Goal: Task Accomplishment & Management: Manage account settings

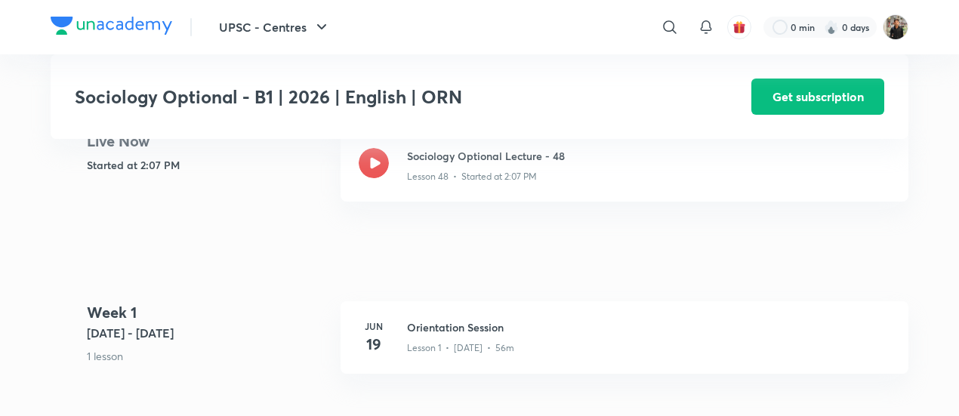
scroll to position [360, 0]
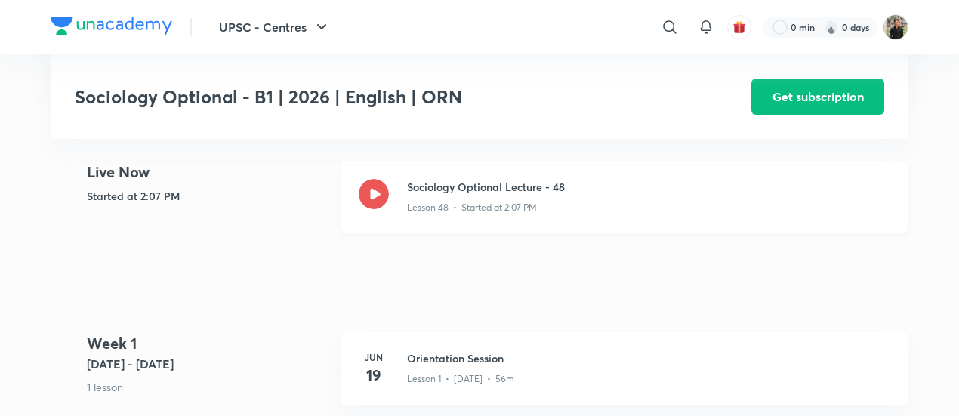
click at [378, 186] on icon at bounding box center [374, 194] width 30 height 30
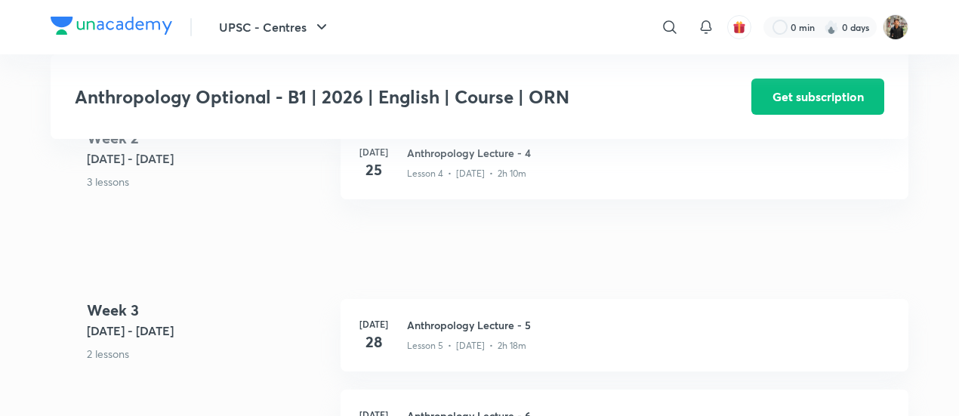
scroll to position [950, 0]
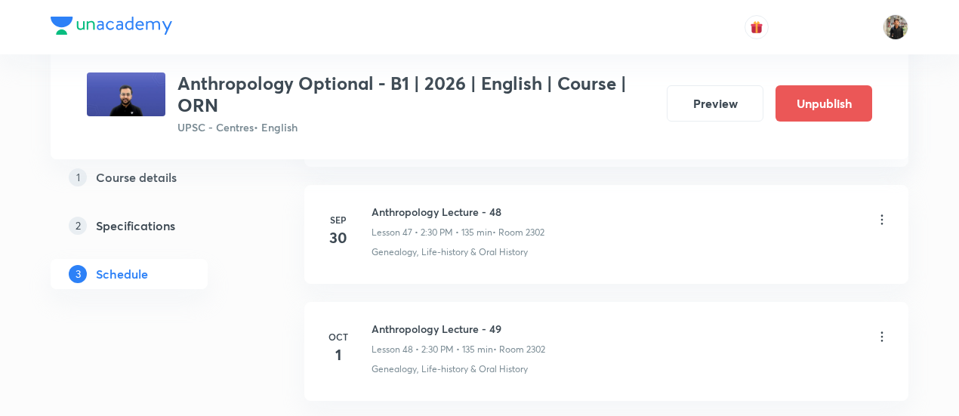
scroll to position [6406, 0]
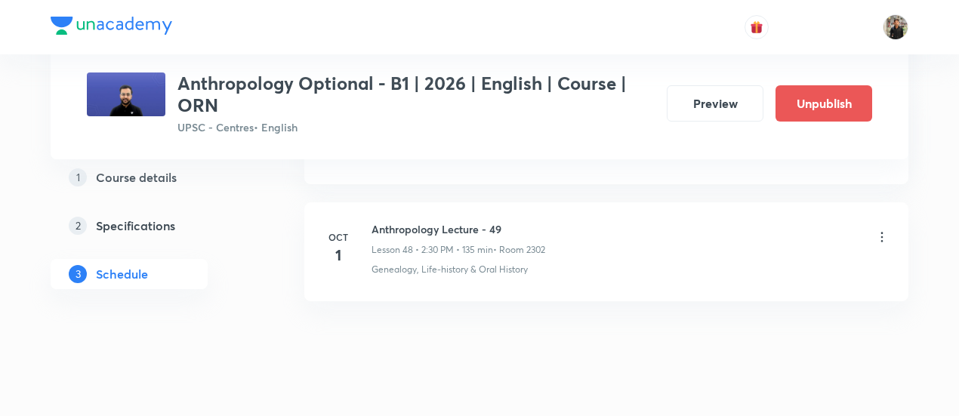
click at [405, 221] on h6 "Anthropology Lecture - 49" at bounding box center [459, 229] width 174 height 16
copy h6 "Anthropology Lecture - 49"
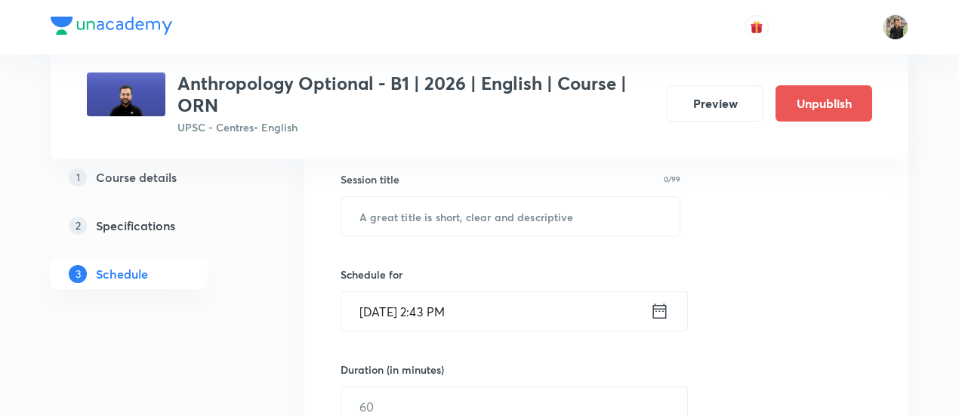
scroll to position [280, 0]
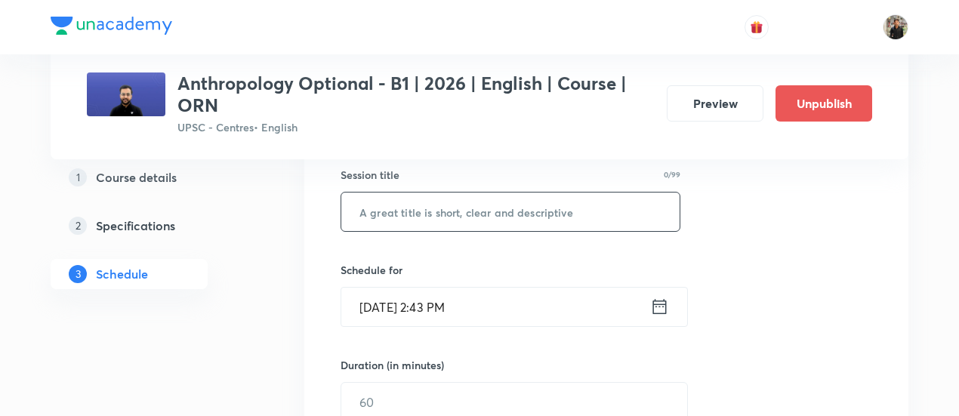
click at [406, 202] on input "text" at bounding box center [510, 212] width 338 height 39
paste input "Anthropology Lecture - 49"
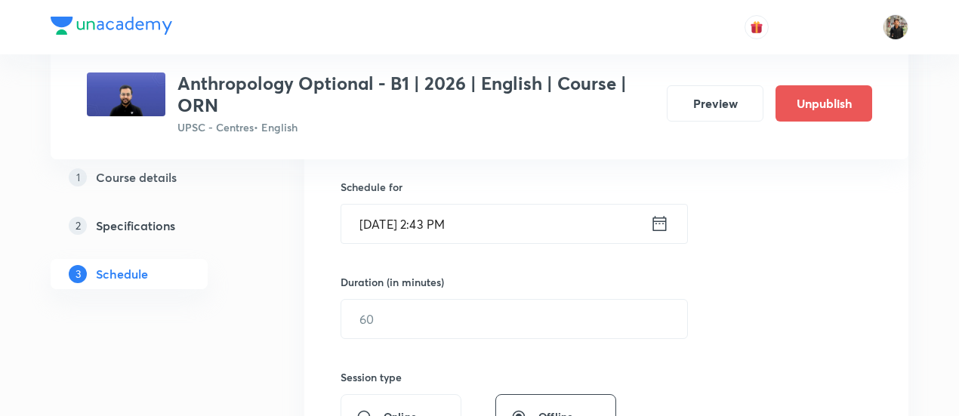
type input "Anthropology Lecture - 50"
click at [665, 220] on icon at bounding box center [660, 223] width 14 height 15
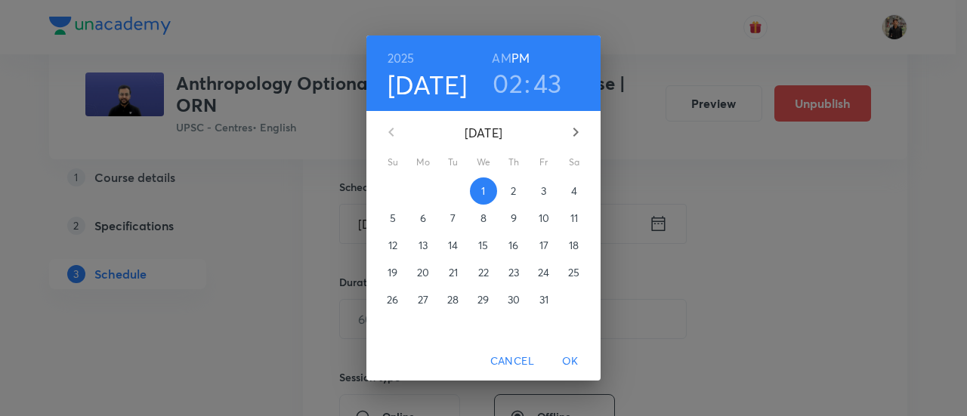
click at [541, 185] on p "3" at bounding box center [543, 191] width 5 height 15
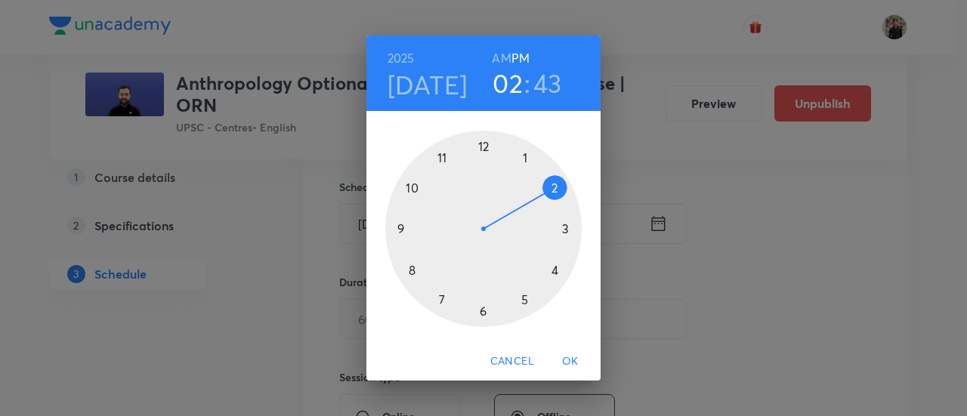
click at [555, 184] on div at bounding box center [483, 229] width 196 height 196
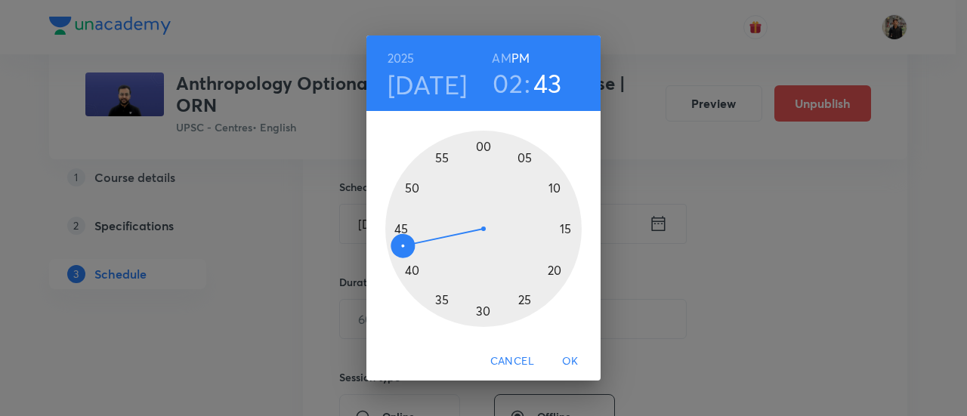
click at [486, 313] on div at bounding box center [483, 229] width 196 height 196
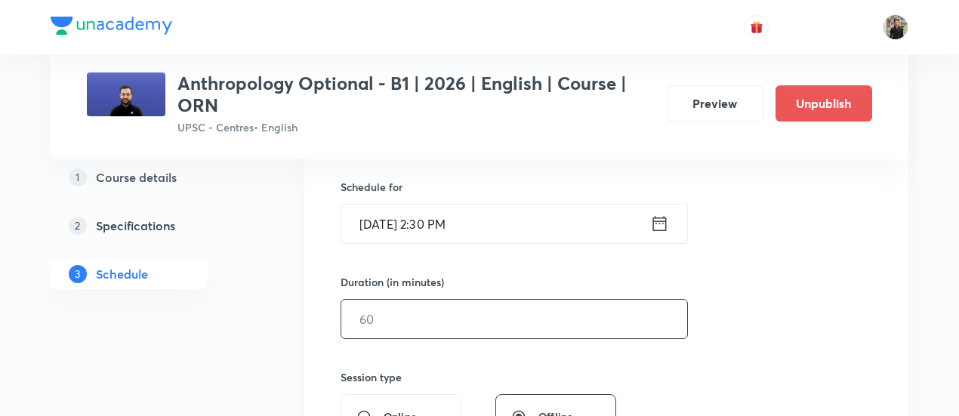
click at [486, 313] on input "text" at bounding box center [514, 319] width 346 height 39
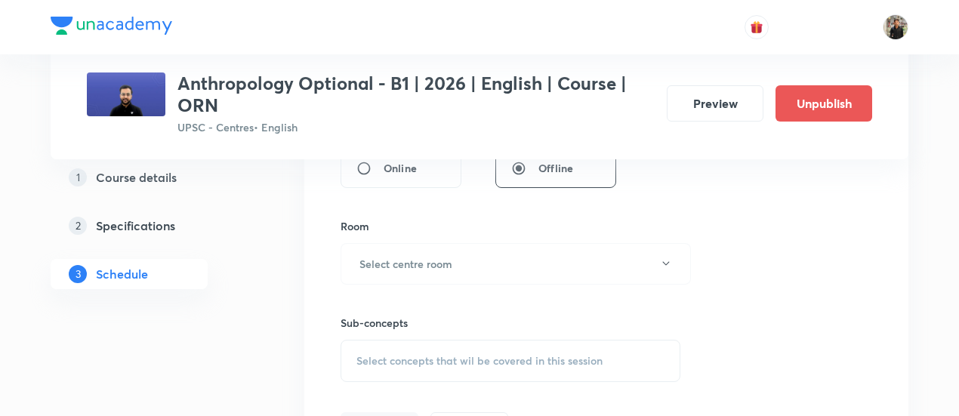
scroll to position [613, 0]
type input "150"
click at [486, 279] on button "Select centre room" at bounding box center [516, 263] width 350 height 42
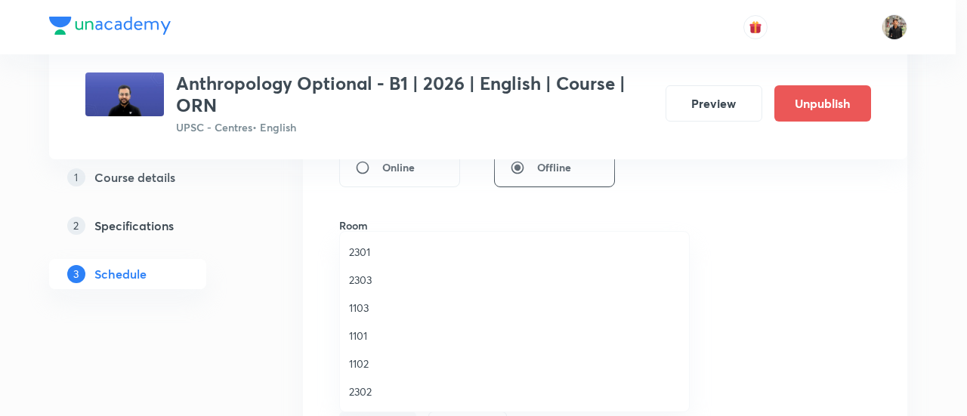
click at [382, 383] on li "2302" at bounding box center [514, 392] width 349 height 28
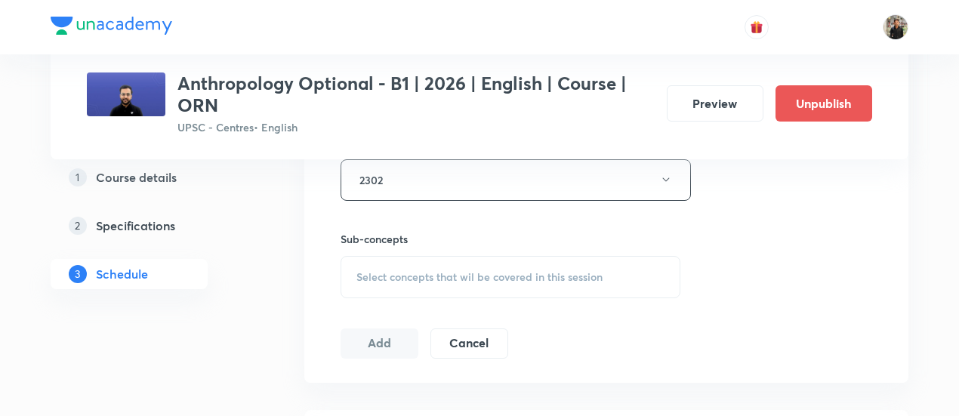
scroll to position [696, 0]
click at [424, 265] on div "Select concepts that wil be covered in this session" at bounding box center [511, 276] width 340 height 42
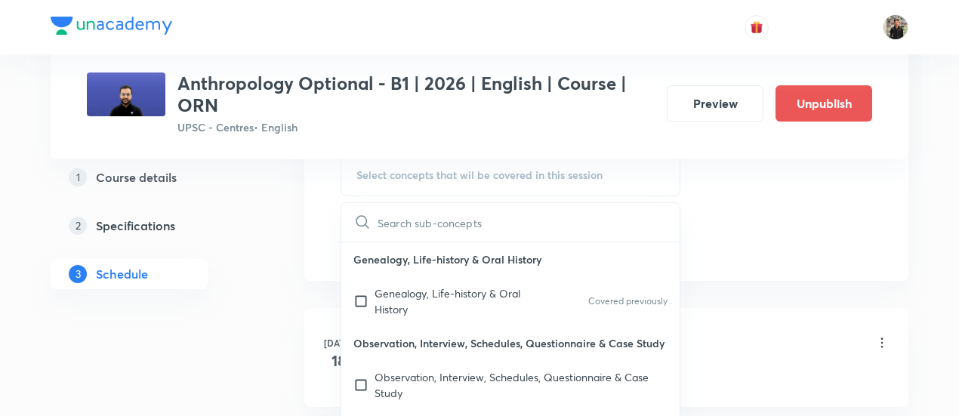
scroll to position [801, 0]
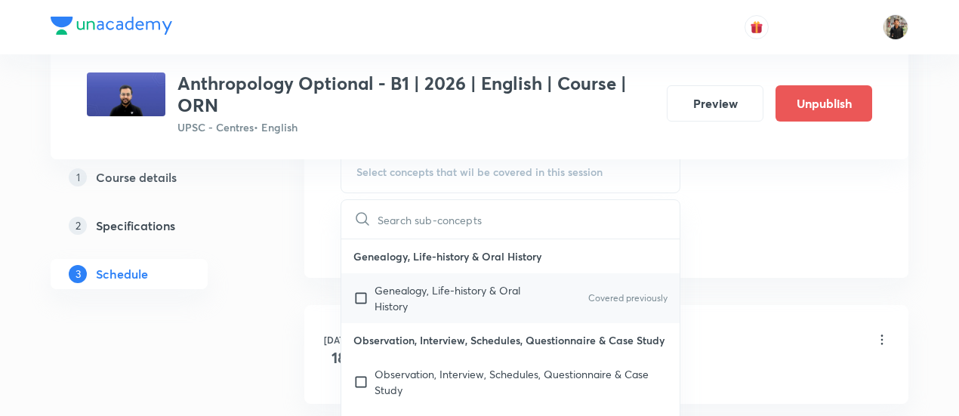
click at [356, 288] on input "checkbox" at bounding box center [363, 298] width 21 height 32
checkbox input "true"
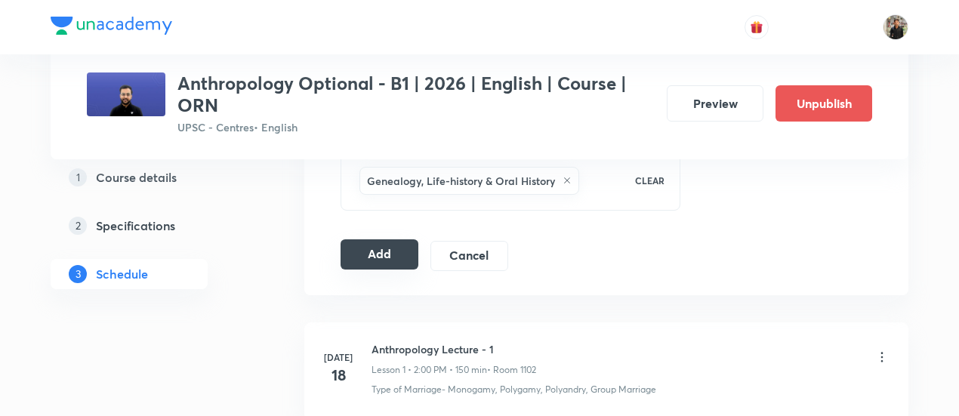
click at [355, 248] on button "Add" at bounding box center [380, 254] width 78 height 30
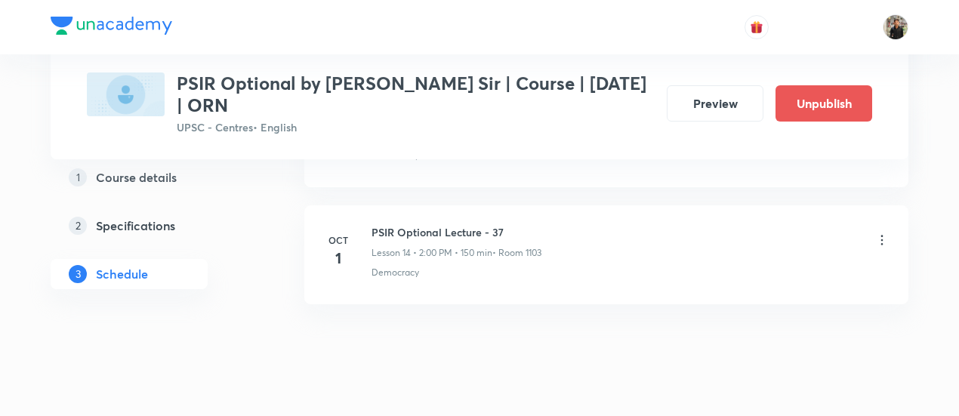
scroll to position [2443, 0]
click at [402, 204] on h6 "PSIR Optional Lecture - 37" at bounding box center [457, 212] width 170 height 16
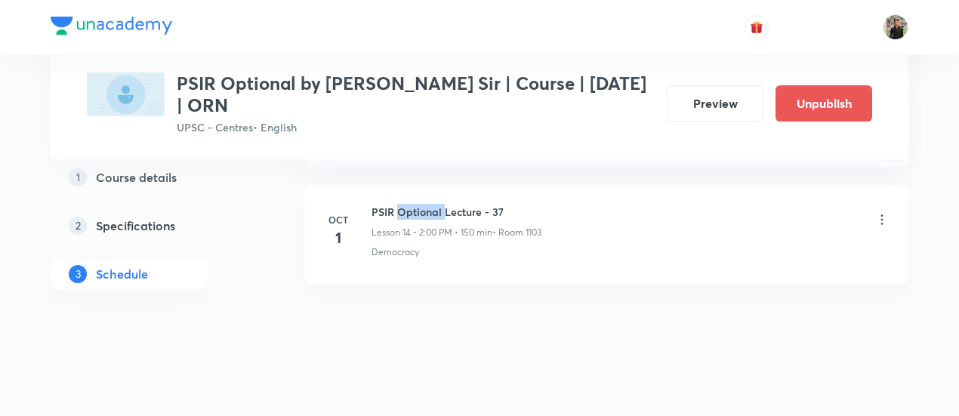
click at [402, 204] on h6 "PSIR Optional Lecture - 37" at bounding box center [457, 212] width 170 height 16
copy h6 "PSIR Optional Lecture - 37"
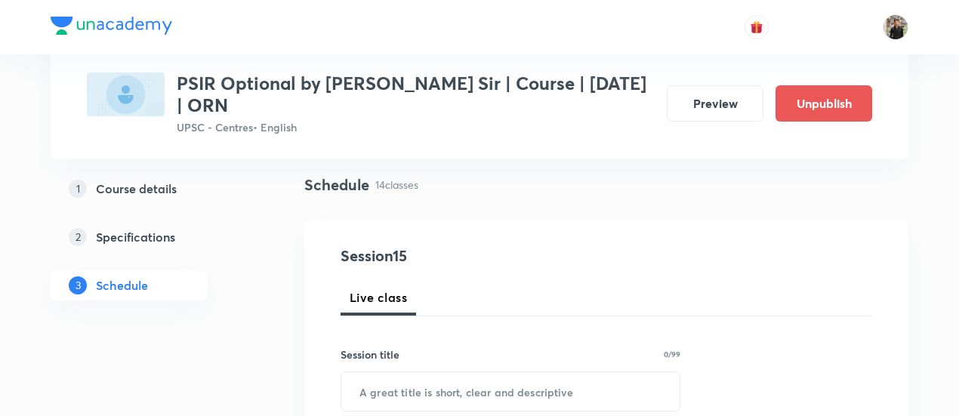
scroll to position [214, 0]
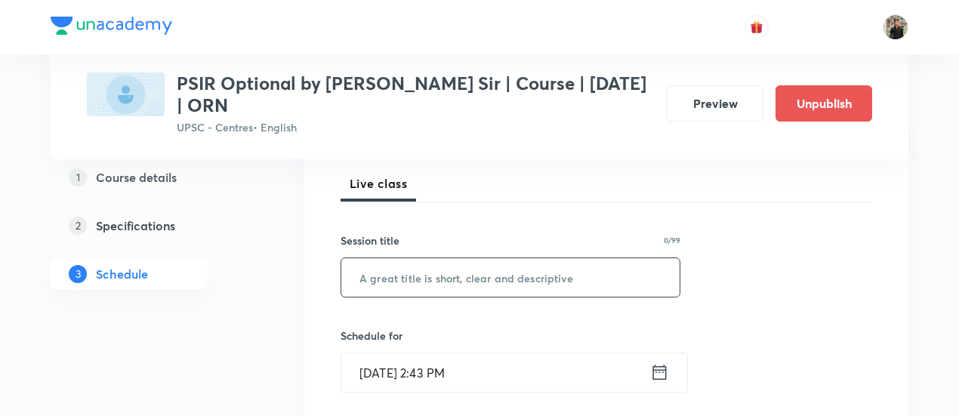
click at [403, 265] on input "text" at bounding box center [510, 277] width 338 height 39
paste input "PSIR Optional Lecture - 37"
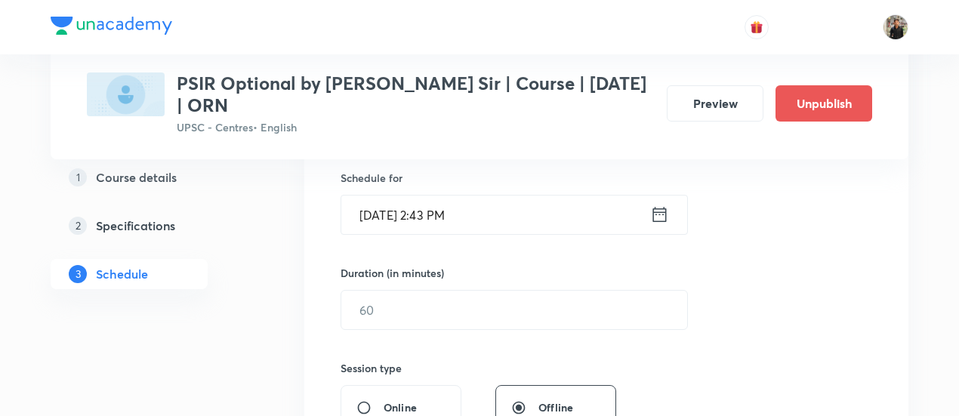
scroll to position [373, 0]
type input "PSIR Optional Lecture - 38"
click at [667, 223] on icon at bounding box center [659, 213] width 19 height 21
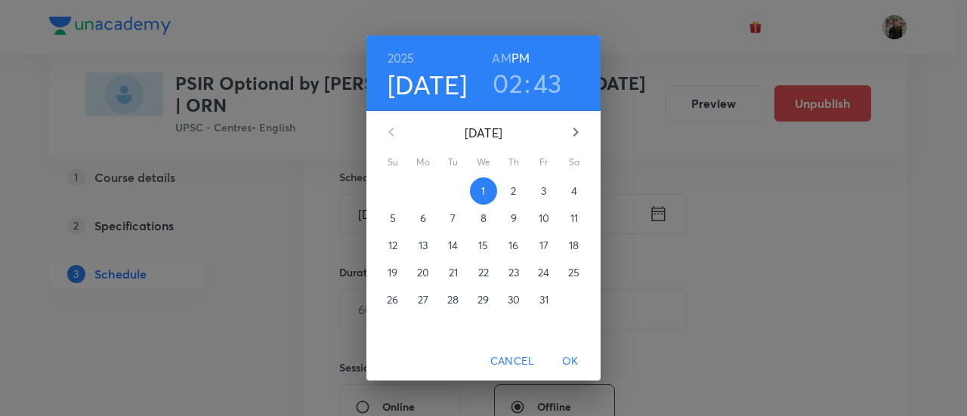
click at [541, 192] on p "3" at bounding box center [543, 191] width 5 height 15
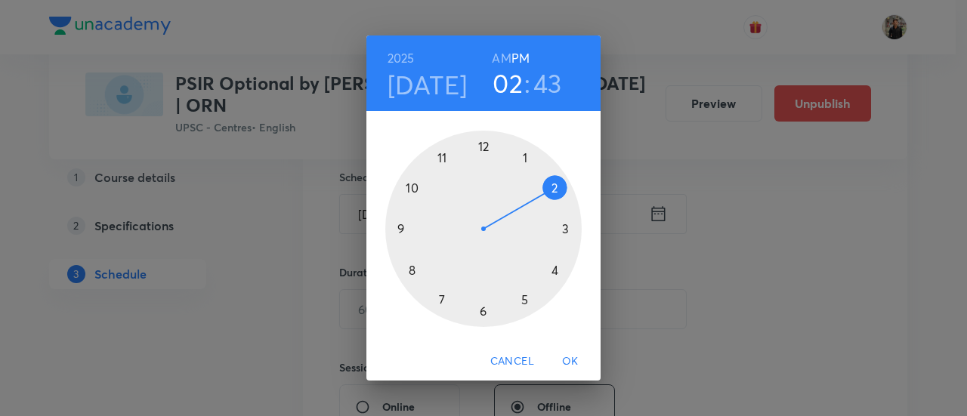
click at [550, 184] on div at bounding box center [483, 229] width 196 height 196
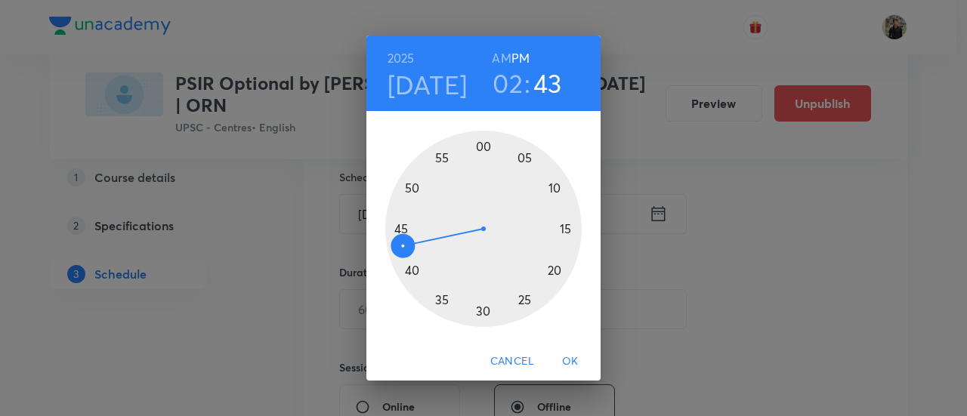
click at [483, 147] on div at bounding box center [483, 229] width 196 height 196
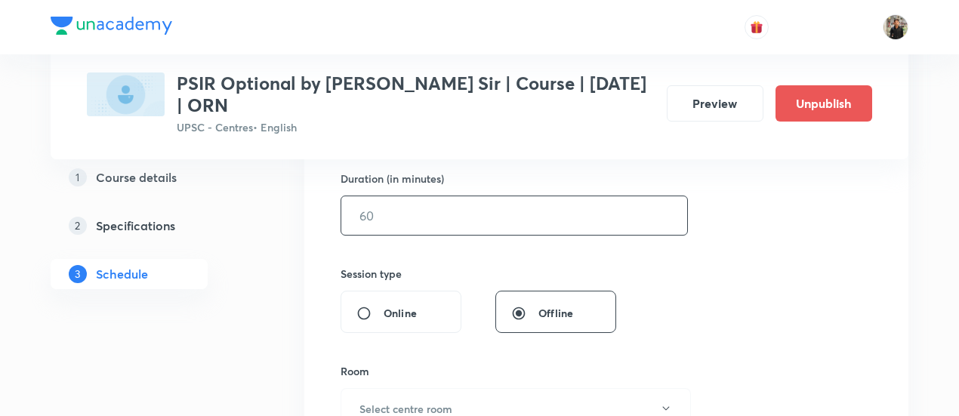
scroll to position [468, 0]
click at [446, 206] on input "text" at bounding box center [514, 214] width 346 height 39
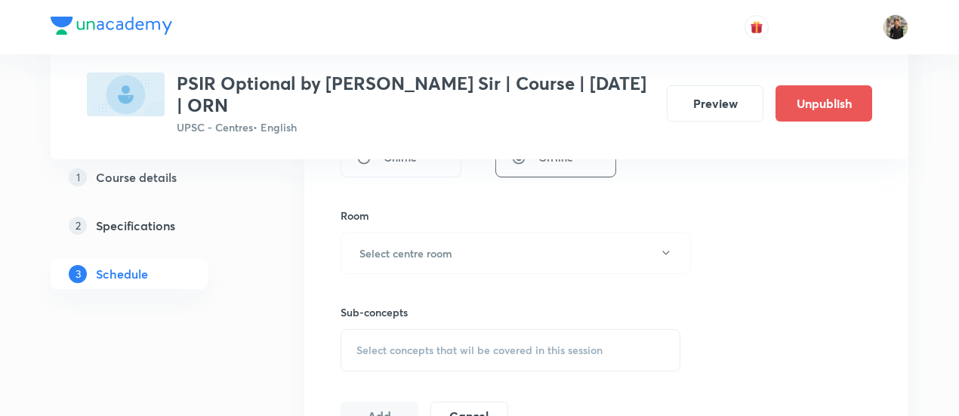
scroll to position [623, 0]
type input "150"
click at [457, 256] on button "Select centre room" at bounding box center [516, 253] width 350 height 42
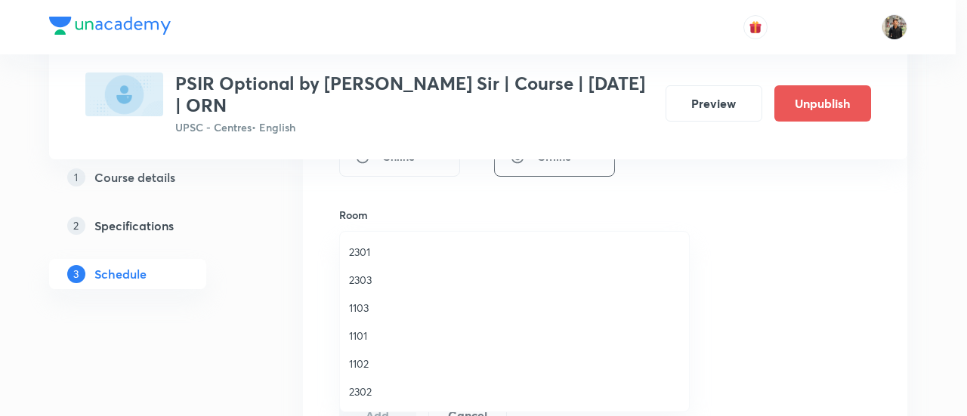
click at [388, 310] on span "1103" at bounding box center [514, 308] width 331 height 16
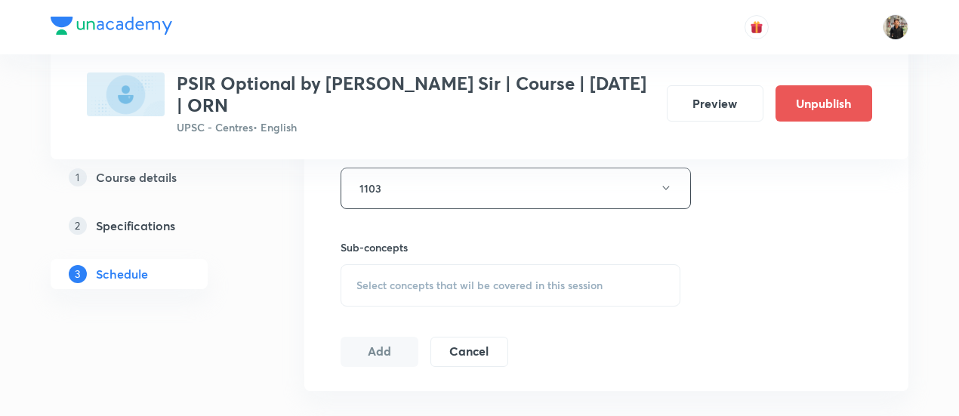
scroll to position [746, 0]
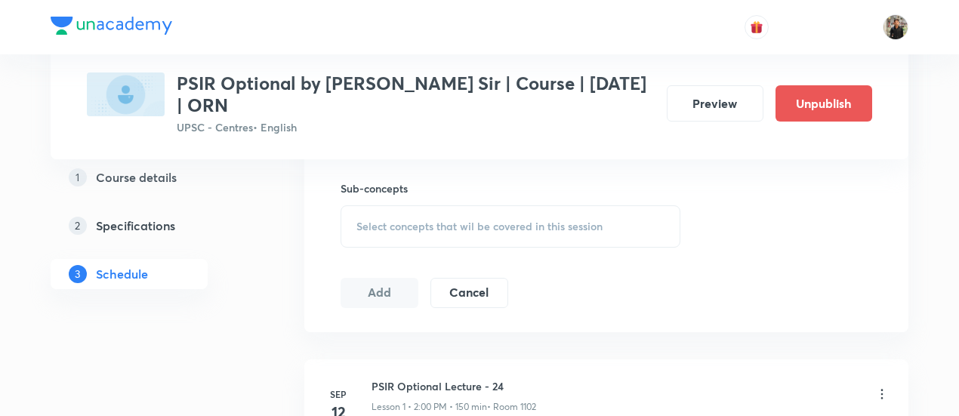
click at [403, 223] on span "Select concepts that wil be covered in this session" at bounding box center [479, 227] width 246 height 12
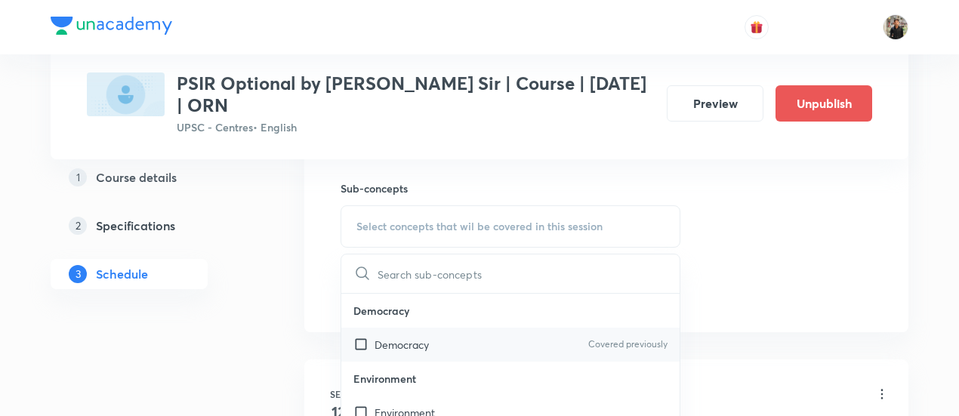
click at [363, 343] on input "checkbox" at bounding box center [363, 345] width 21 height 16
checkbox input "true"
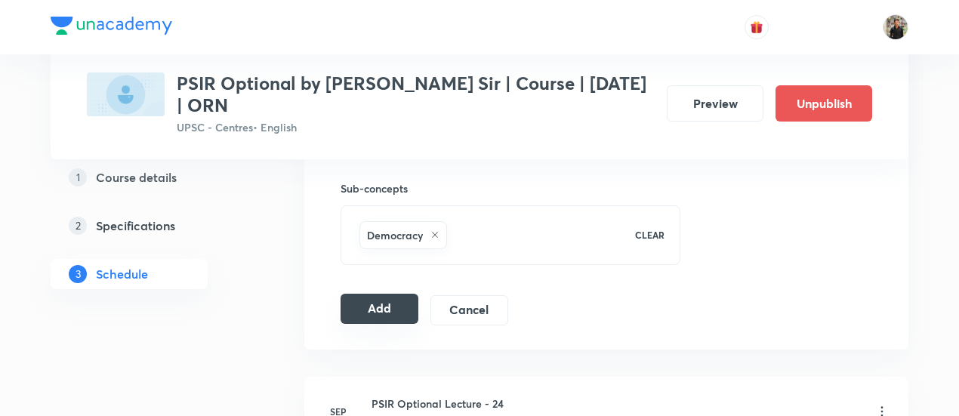
click at [374, 306] on button "Add" at bounding box center [380, 309] width 78 height 30
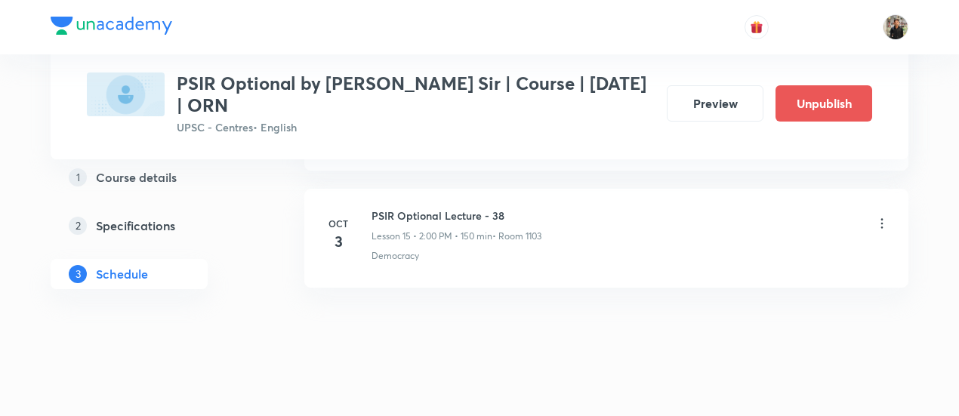
scroll to position [1867, 0]
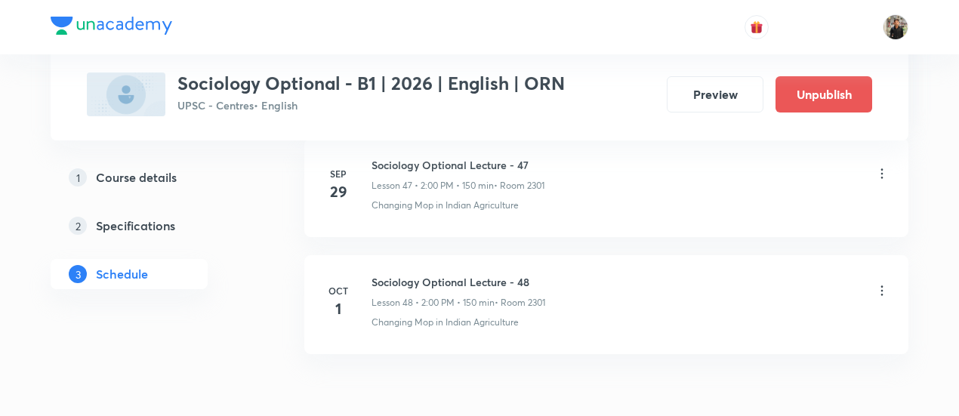
scroll to position [6483, 0]
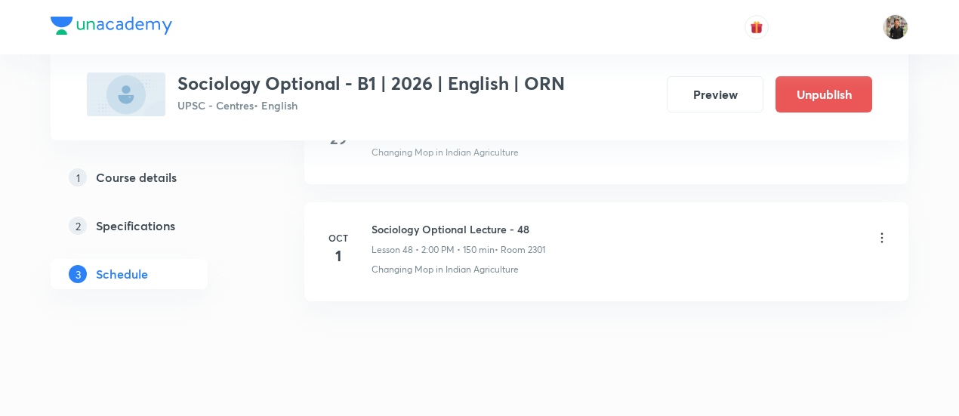
click at [403, 221] on div "Sociology Optional Lecture - 48 Lesson 48 • 2:00 PM • 150 min • Room 2301" at bounding box center [459, 238] width 174 height 35
click at [404, 221] on h6 "Sociology Optional Lecture - 48" at bounding box center [459, 229] width 174 height 16
copy h6 "Sociology Optional Lecture - 48"
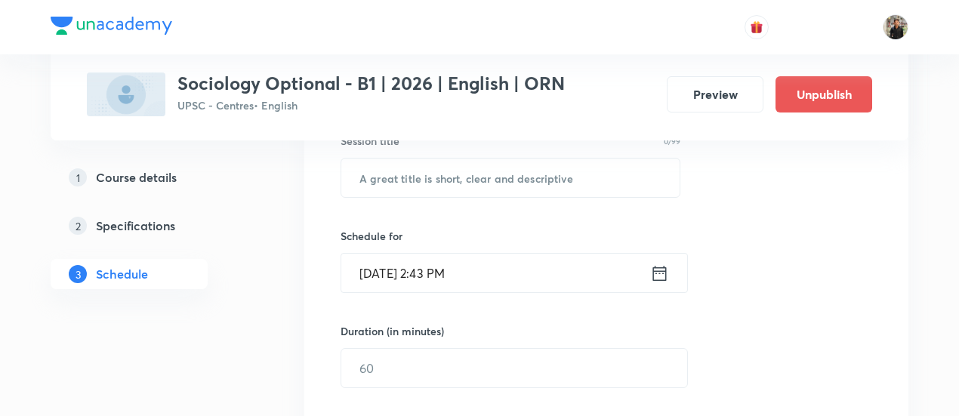
scroll to position [296, 0]
click at [409, 172] on input "text" at bounding box center [510, 177] width 338 height 39
paste input "Sociology Optional Lecture - 48"
type input "Sociology Optional Lecture - 49"
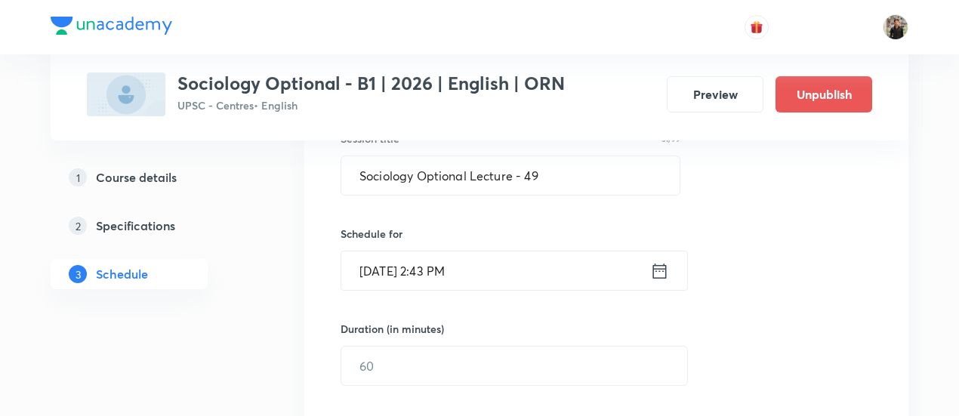
click at [659, 279] on icon at bounding box center [659, 271] width 19 height 21
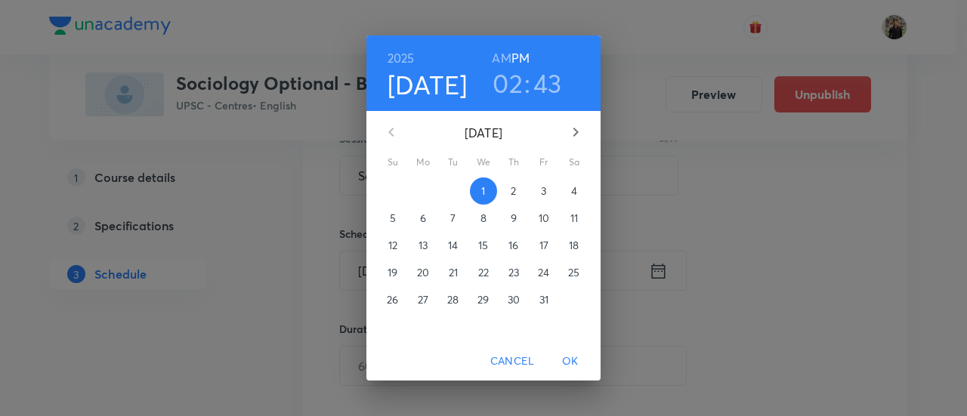
click at [540, 193] on span "3" at bounding box center [543, 191] width 27 height 15
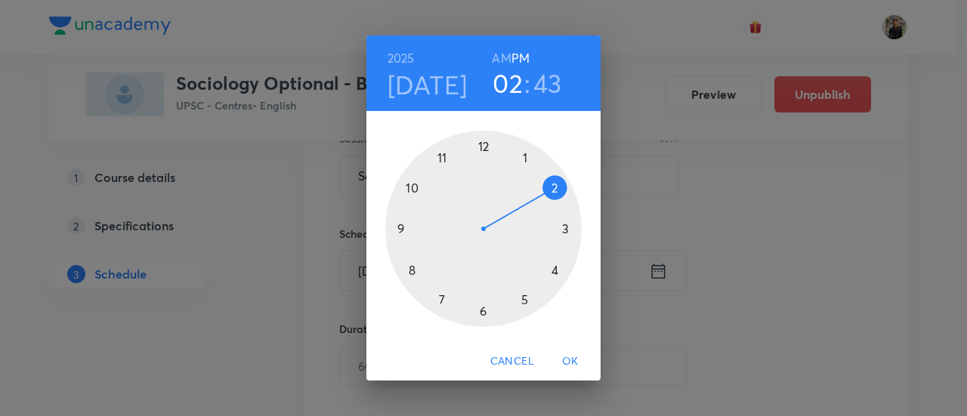
click at [553, 189] on div at bounding box center [483, 229] width 196 height 196
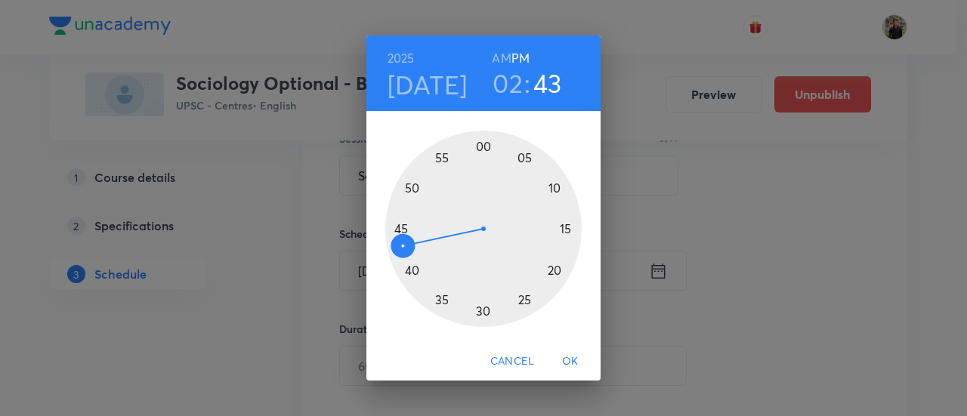
click at [485, 147] on div at bounding box center [483, 229] width 196 height 196
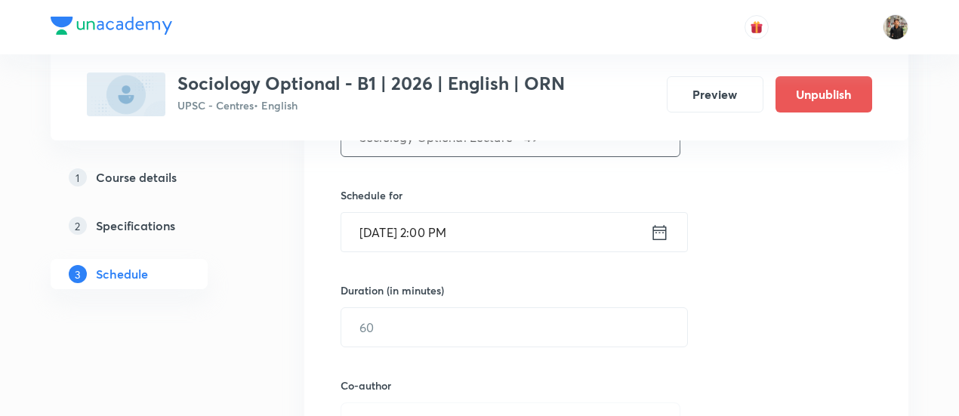
scroll to position [338, 0]
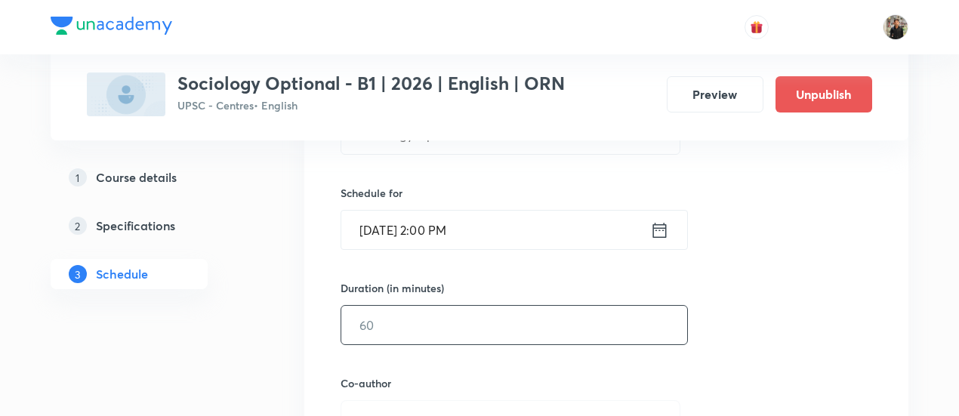
click at [429, 319] on input "text" at bounding box center [514, 325] width 346 height 39
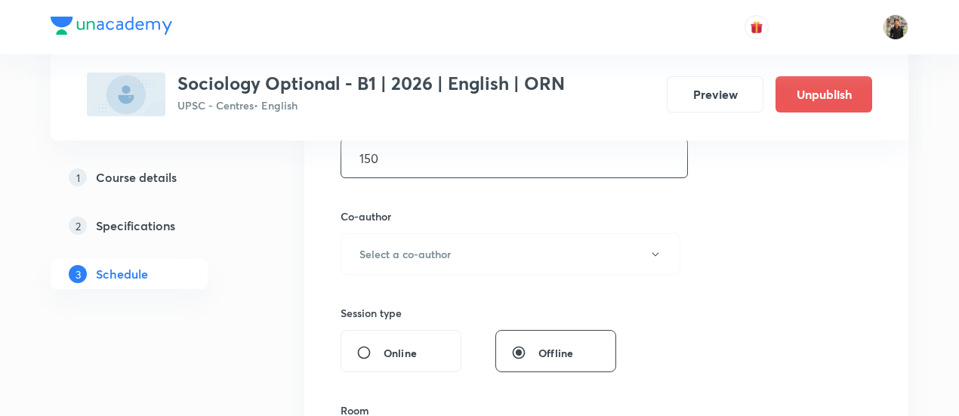
scroll to position [507, 0]
type input "150"
click at [441, 261] on button "Select a co-author" at bounding box center [511, 253] width 340 height 42
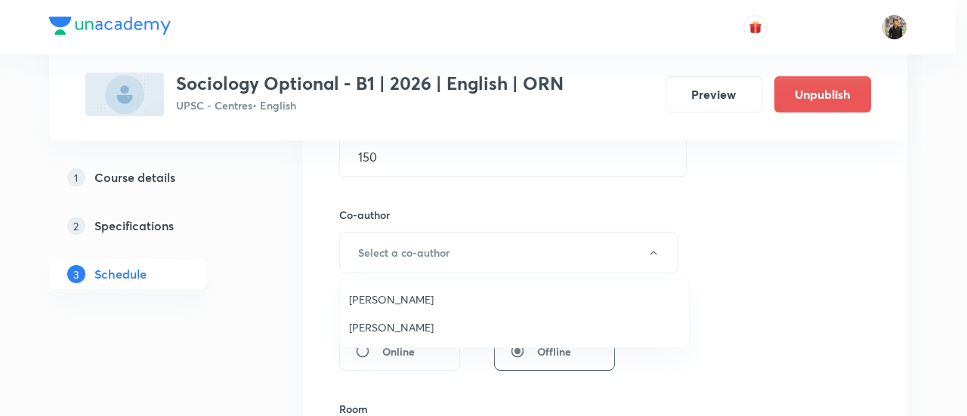
click at [411, 329] on span "Praveen Kishore" at bounding box center [514, 327] width 331 height 16
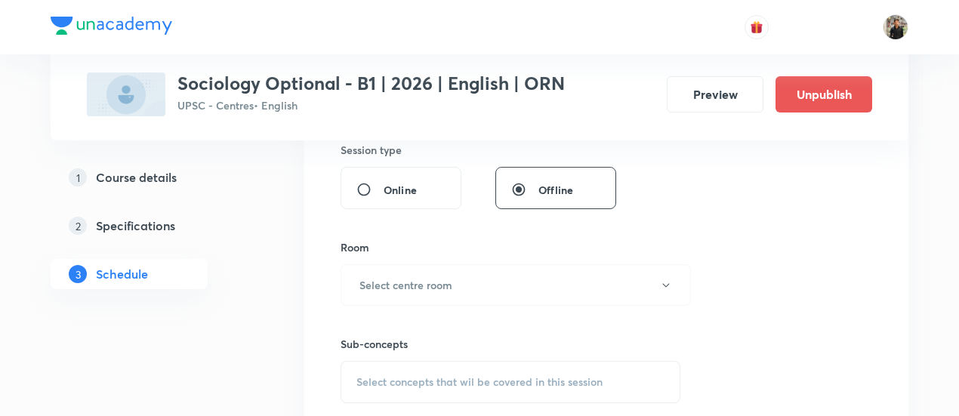
scroll to position [677, 0]
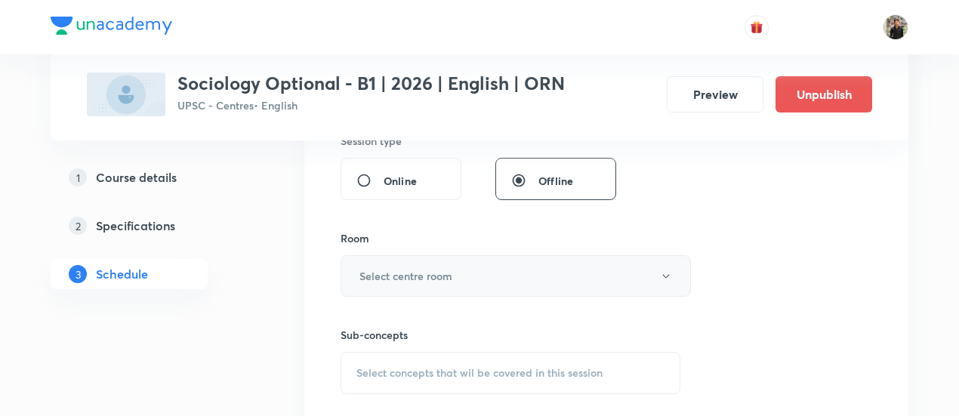
click at [423, 280] on h6 "Select centre room" at bounding box center [406, 276] width 93 height 16
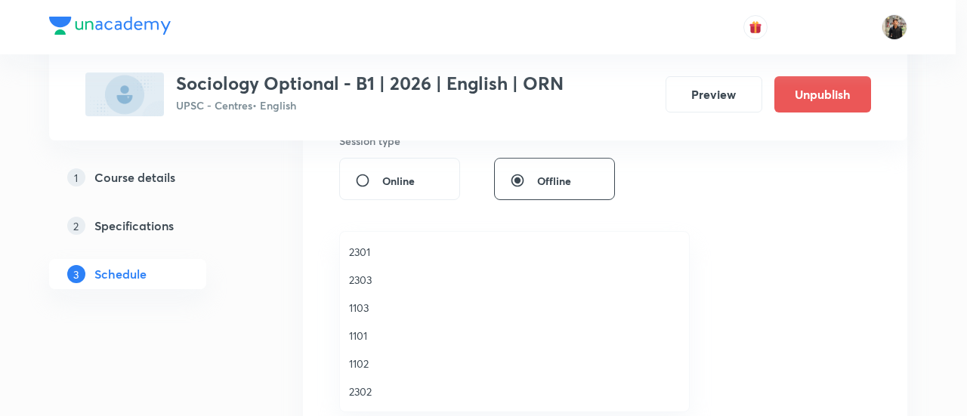
click at [396, 248] on span "2301" at bounding box center [514, 252] width 331 height 16
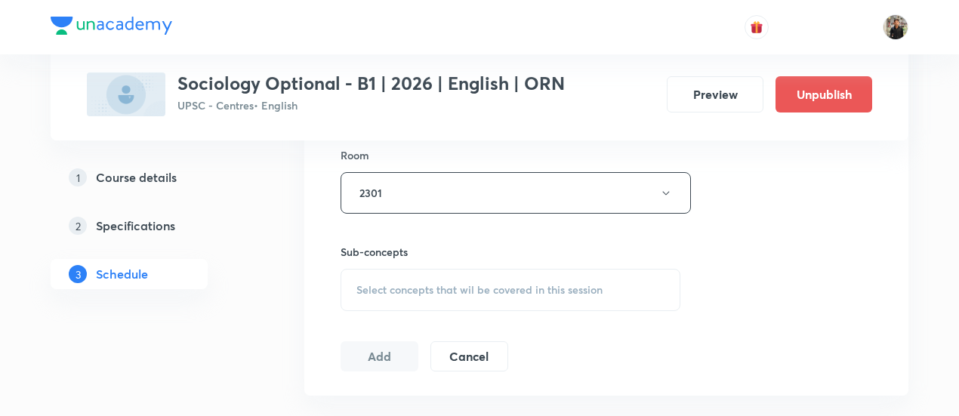
scroll to position [802, 0]
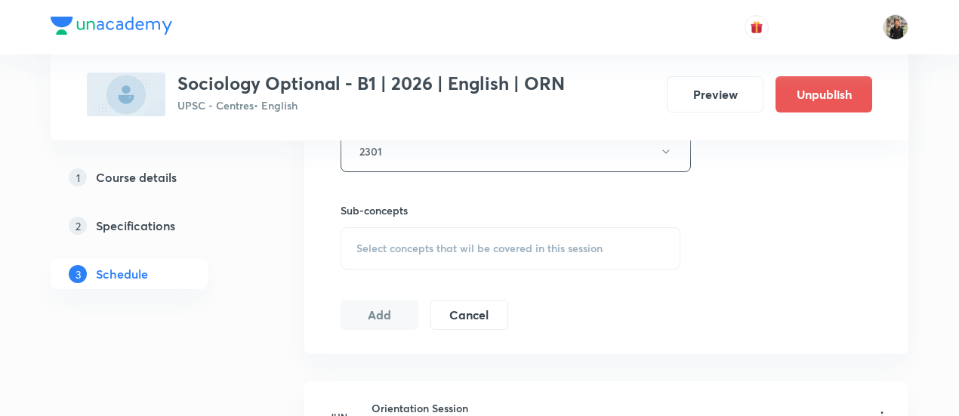
click at [397, 248] on span "Select concepts that wil be covered in this session" at bounding box center [479, 248] width 246 height 12
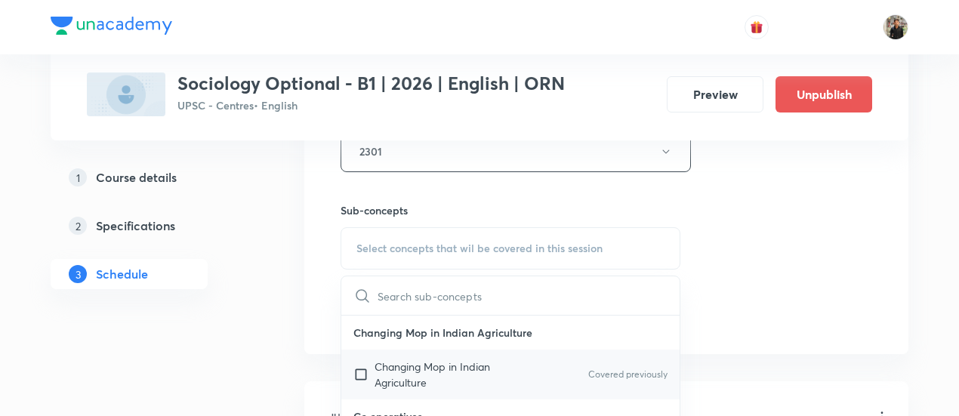
click at [364, 369] on input "checkbox" at bounding box center [363, 375] width 21 height 32
checkbox input "true"
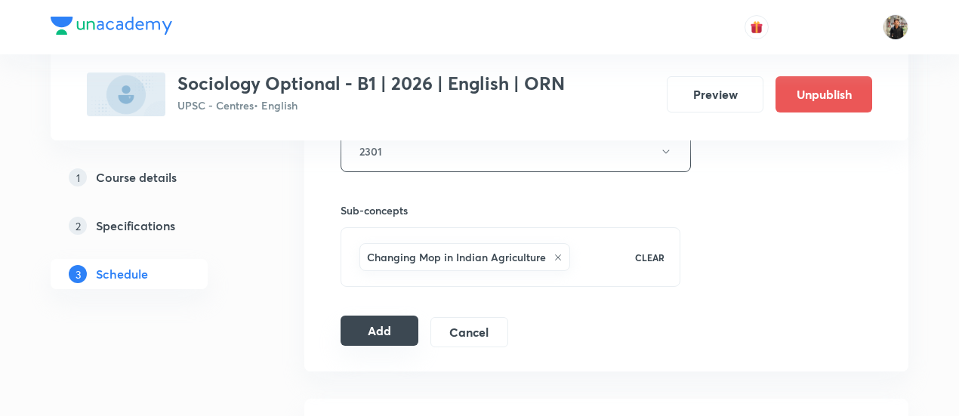
click at [381, 316] on button "Add" at bounding box center [380, 331] width 78 height 30
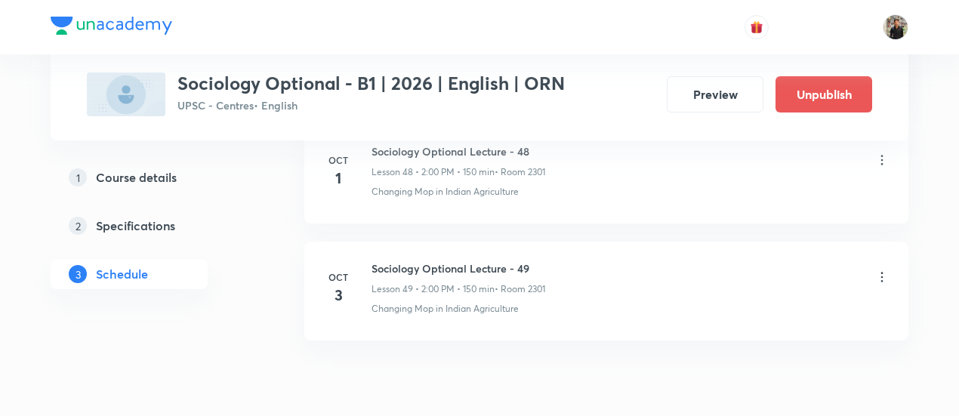
scroll to position [5763, 0]
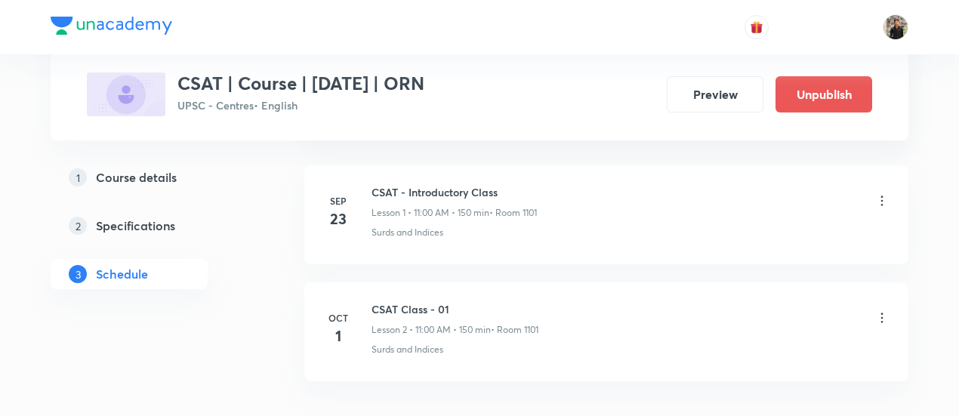
scroll to position [1025, 0]
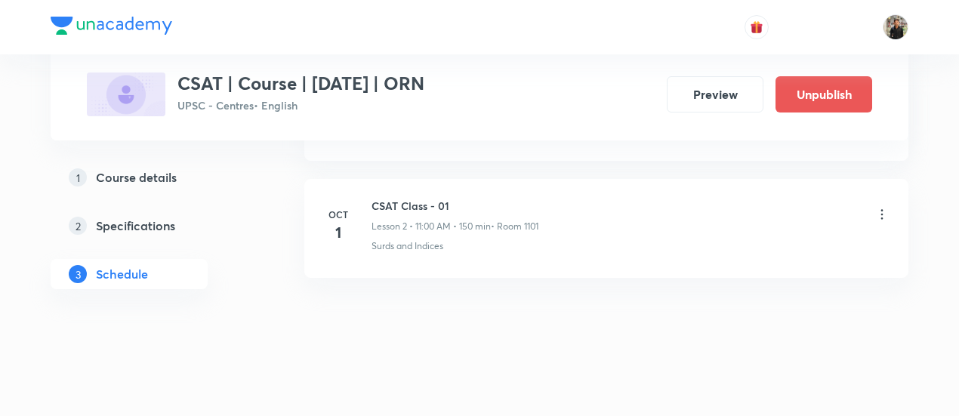
click at [441, 207] on h6 "CSAT Class - 01" at bounding box center [455, 206] width 167 height 16
copy h6 "CSAT Class - 01"
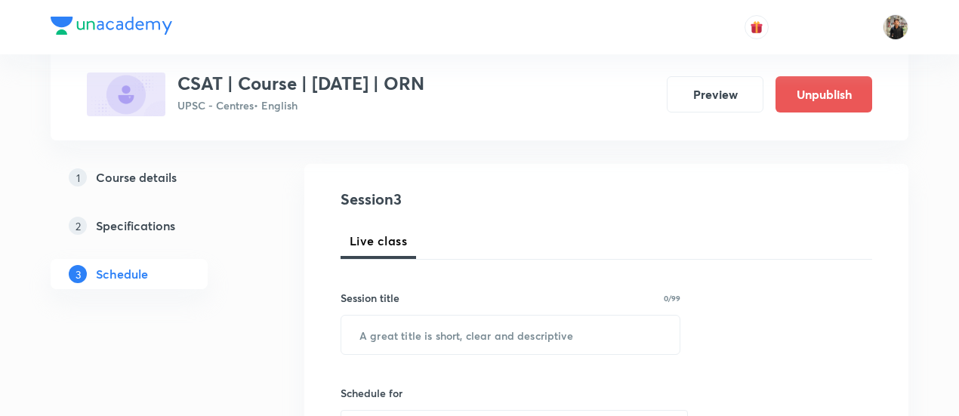
scroll to position [207, 0]
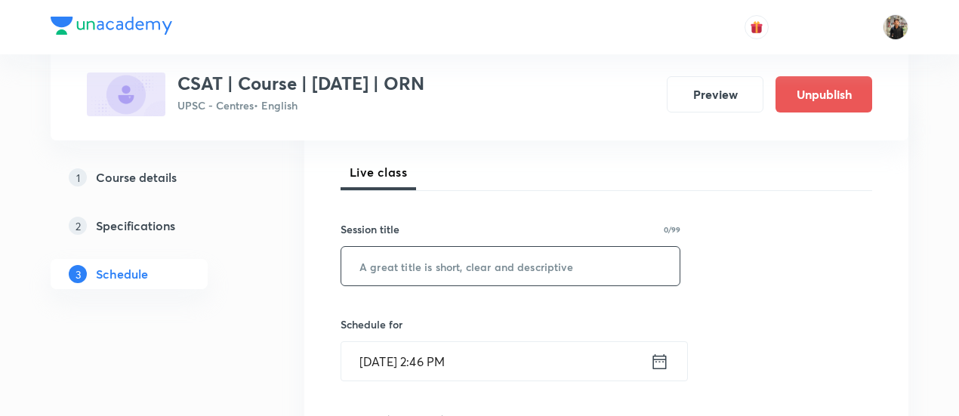
click at [423, 261] on input "text" at bounding box center [510, 266] width 338 height 39
paste input "CSAT Class - 01"
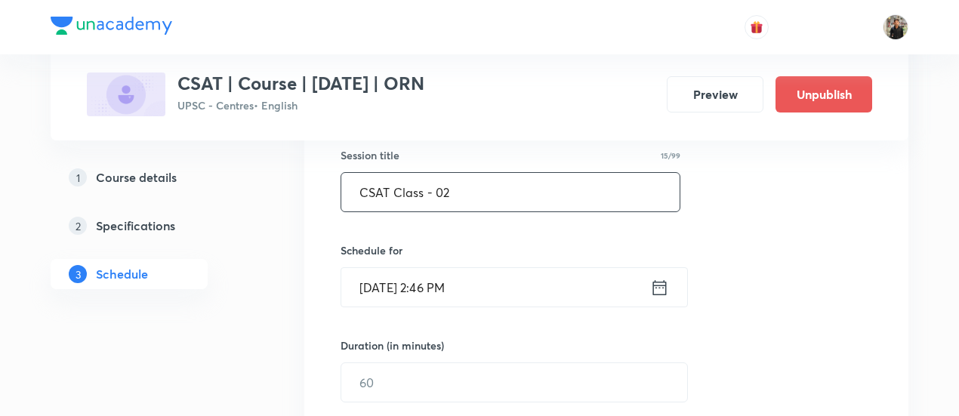
scroll to position [282, 0]
type input "CSAT Class - 02"
click at [660, 286] on icon at bounding box center [659, 286] width 19 height 21
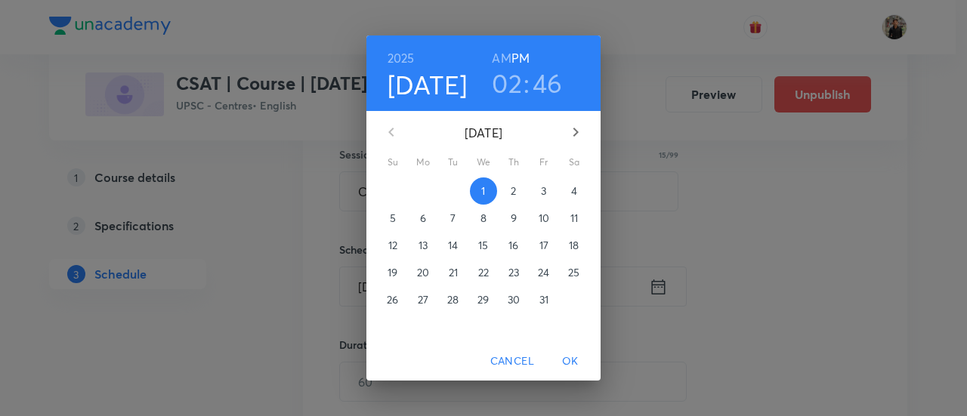
click at [538, 196] on span "3" at bounding box center [543, 191] width 27 height 15
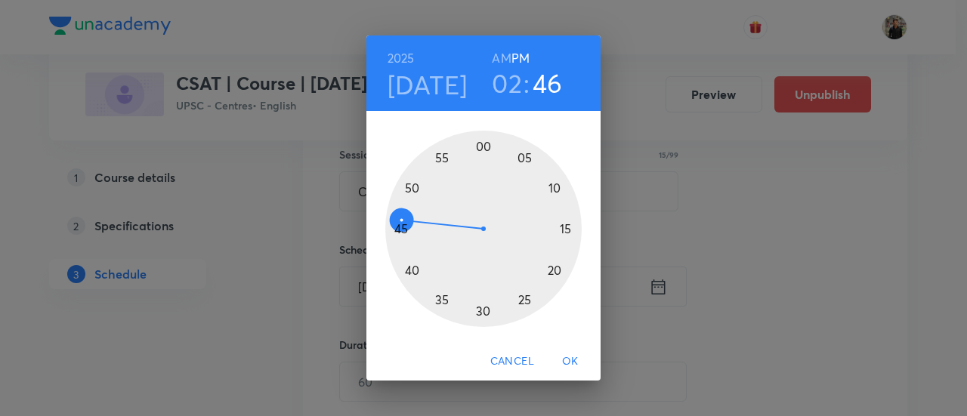
click at [511, 87] on h3 "02" at bounding box center [507, 83] width 30 height 32
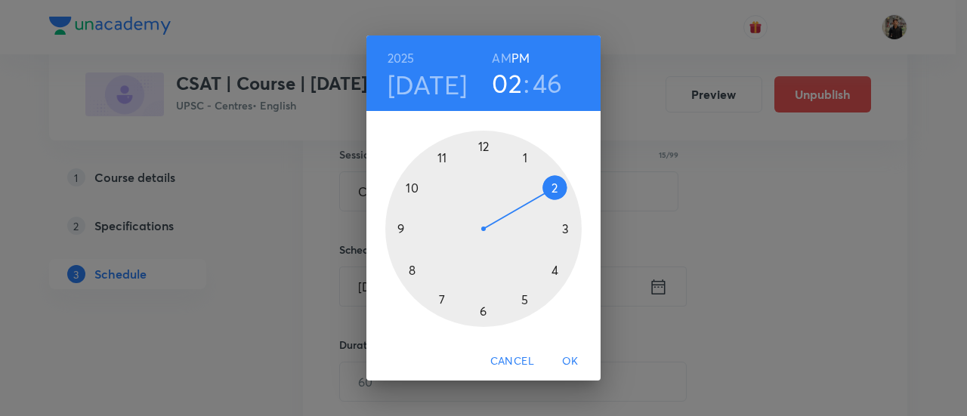
click at [447, 158] on div at bounding box center [483, 229] width 196 height 196
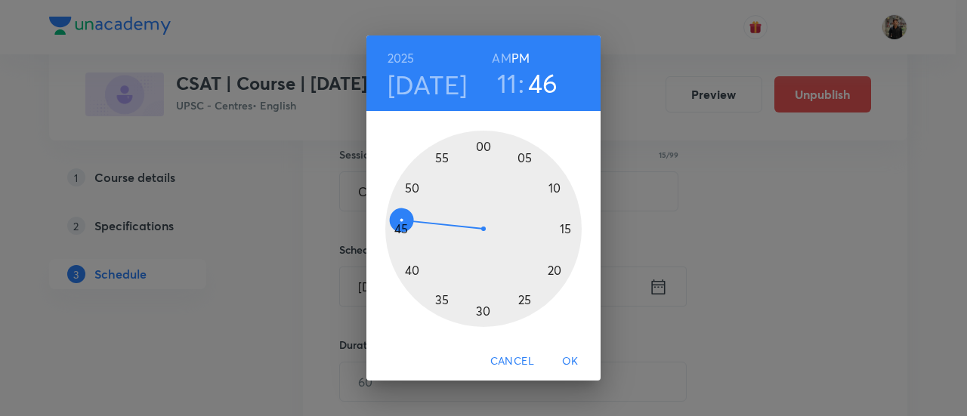
click at [503, 55] on h6 "AM" at bounding box center [501, 58] width 19 height 21
click at [482, 147] on div at bounding box center [483, 229] width 196 height 196
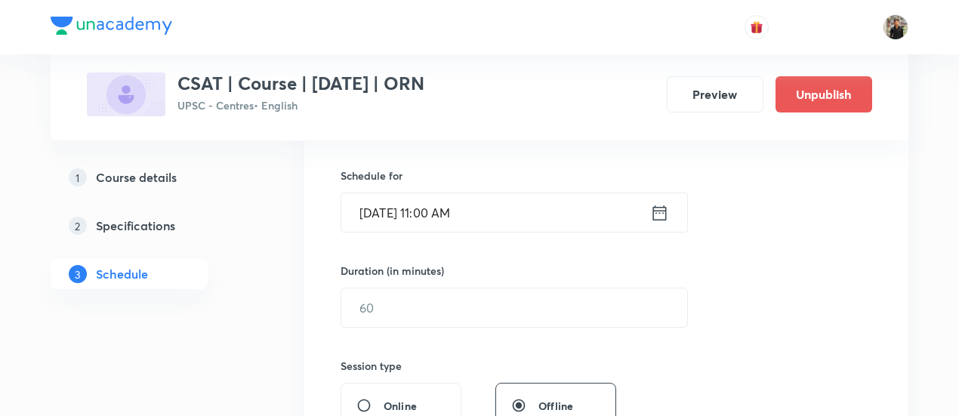
scroll to position [357, 0]
click at [443, 315] on input "text" at bounding box center [514, 306] width 346 height 39
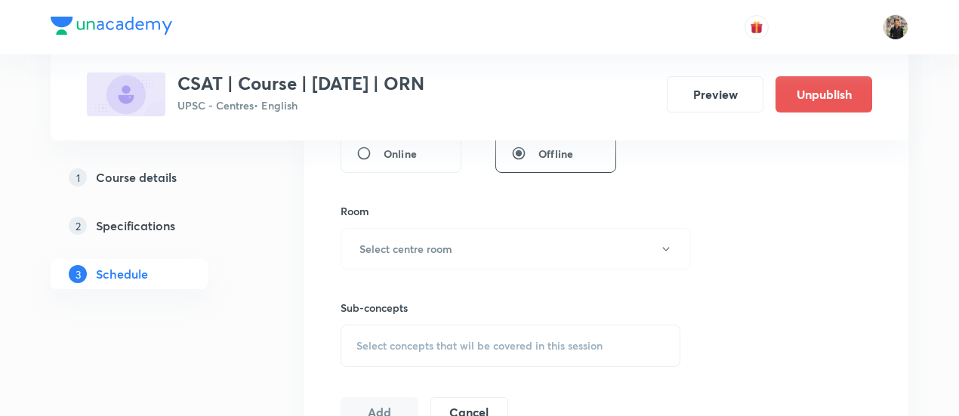
scroll to position [610, 0]
type input "150"
click at [449, 253] on button "Select centre room" at bounding box center [516, 248] width 350 height 42
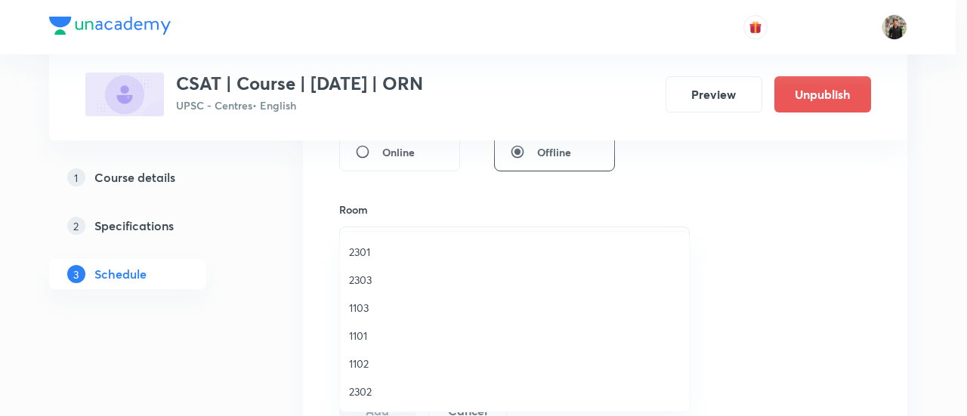
click at [376, 337] on span "1101" at bounding box center [514, 336] width 331 height 16
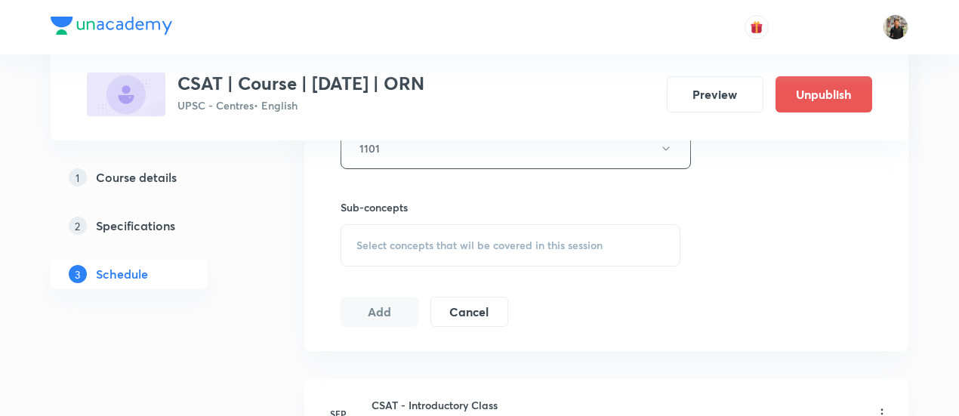
scroll to position [709, 0]
click at [397, 227] on div "Select concepts that wil be covered in this session" at bounding box center [511, 245] width 340 height 42
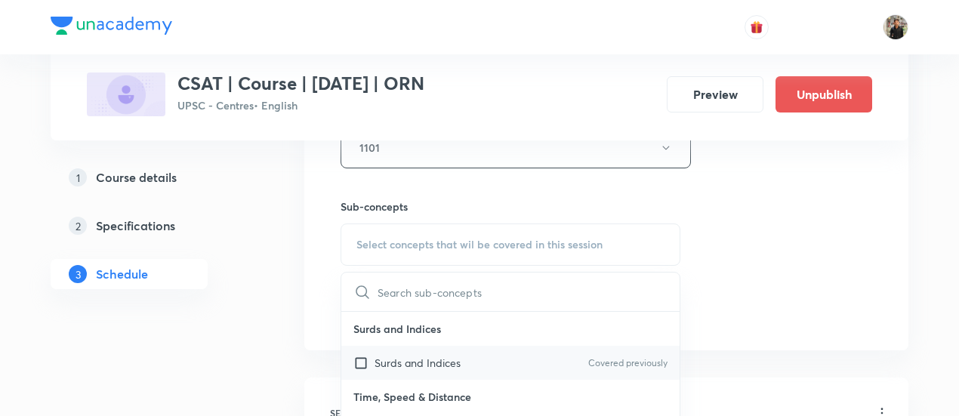
click at [363, 358] on input "checkbox" at bounding box center [363, 363] width 21 height 16
checkbox input "true"
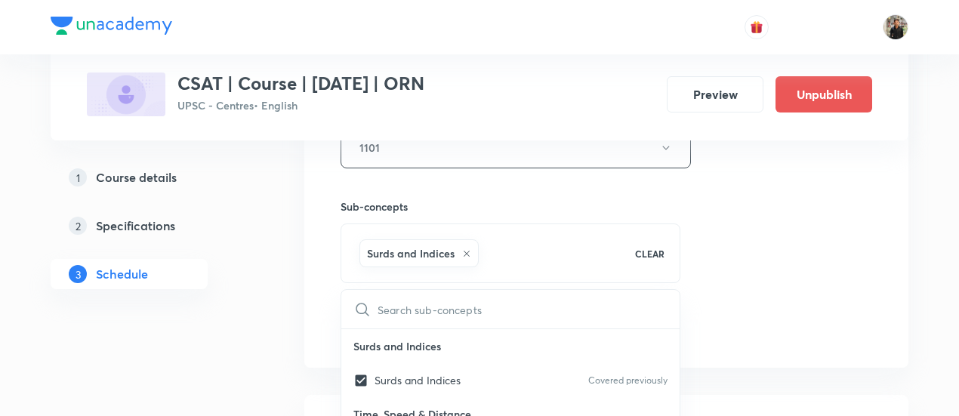
click at [269, 353] on div "Plus Courses CSAT | Course | September 2025 | ORN UPSC - Centres • English Prev…" at bounding box center [480, 50] width 858 height 1350
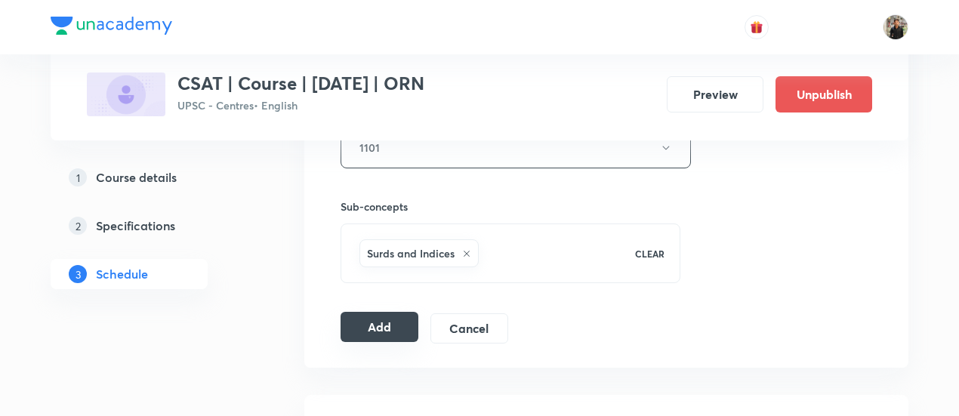
click at [394, 330] on button "Add" at bounding box center [380, 327] width 78 height 30
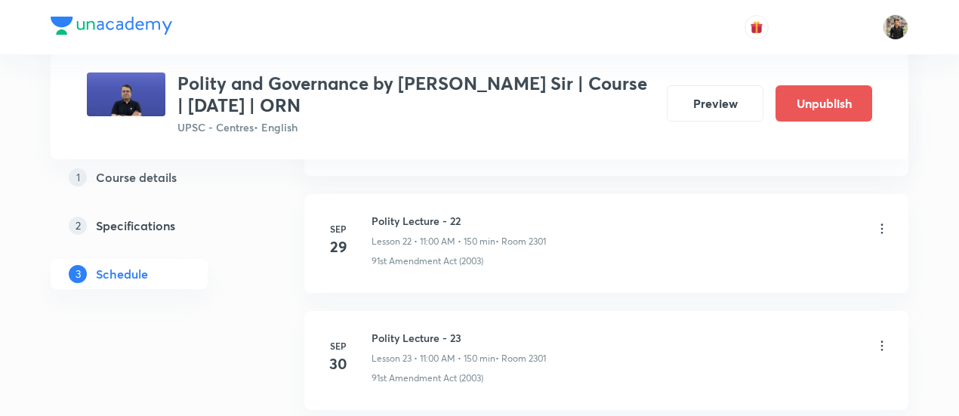
scroll to position [3608, 0]
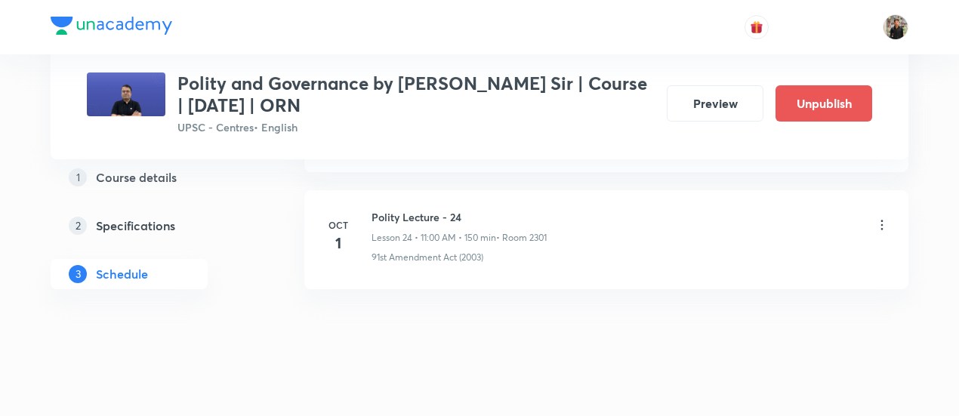
click at [425, 209] on h6 "Polity Lecture - 24" at bounding box center [459, 217] width 175 height 16
copy h6 "Polity Lecture - 24"
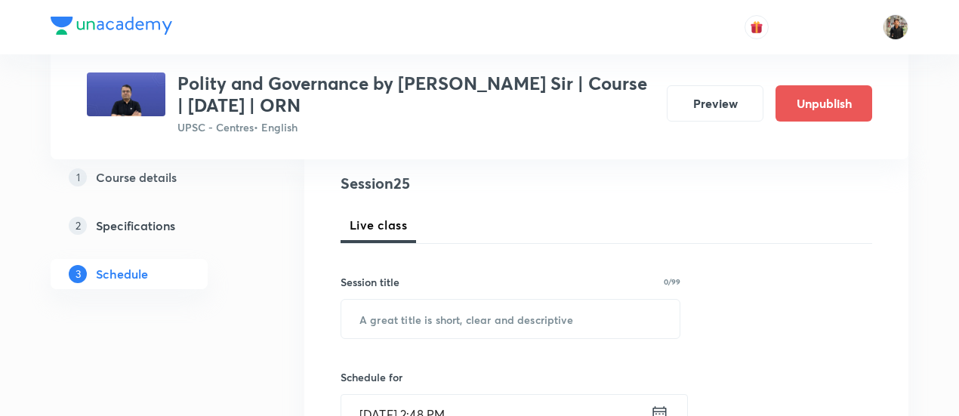
scroll to position [174, 0]
click at [394, 322] on input "text" at bounding box center [510, 317] width 338 height 39
paste input "Polity Lecture - 24"
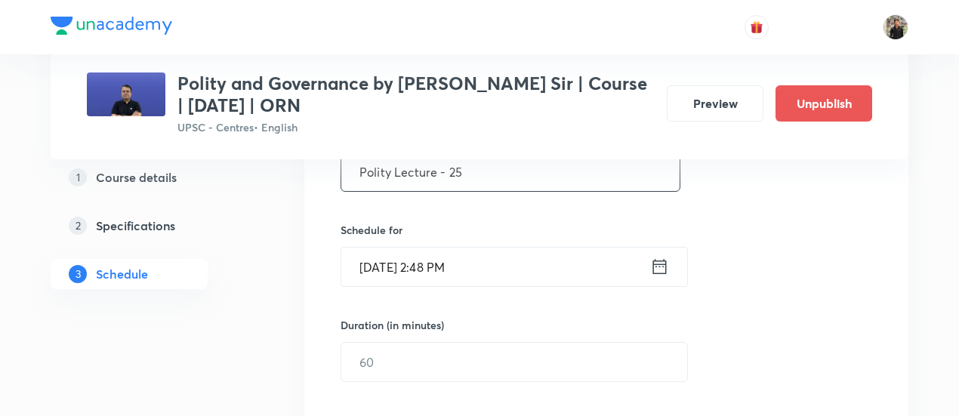
scroll to position [323, 0]
type input "Polity Lecture - 25"
click at [659, 267] on icon at bounding box center [659, 264] width 19 height 21
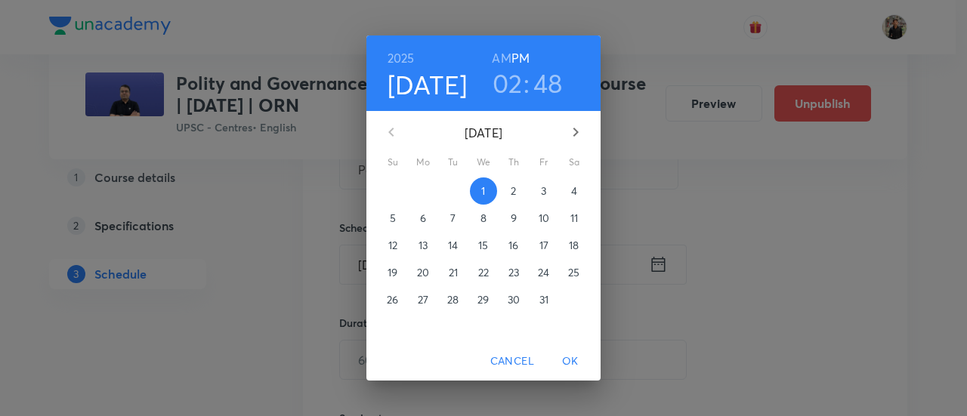
click at [545, 191] on p "3" at bounding box center [543, 191] width 5 height 15
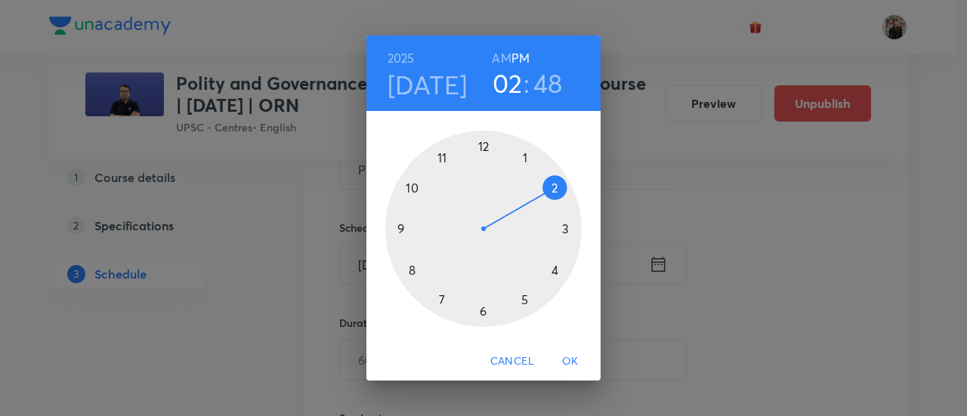
click at [442, 159] on div at bounding box center [483, 229] width 196 height 196
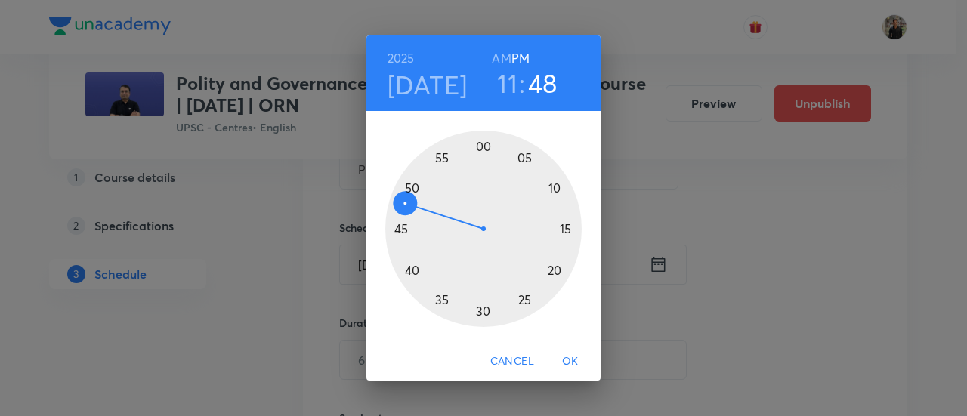
click at [497, 60] on h6 "AM" at bounding box center [501, 58] width 19 height 21
click at [483, 144] on div at bounding box center [483, 229] width 196 height 196
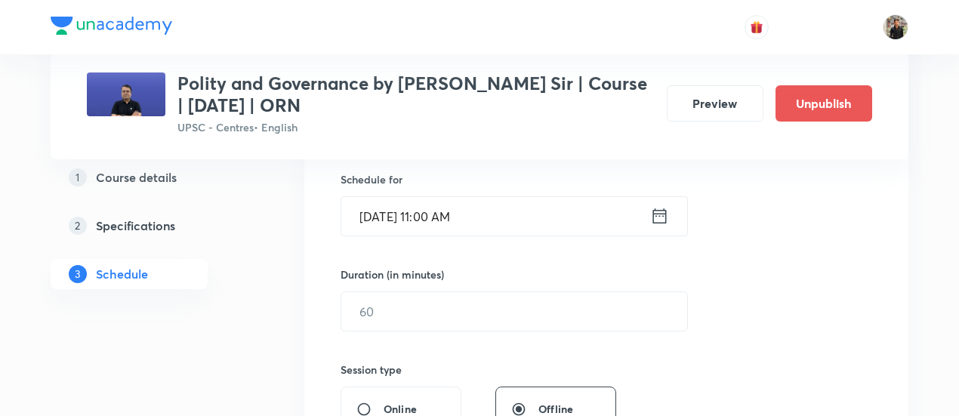
scroll to position [373, 0]
click at [417, 323] on input "text" at bounding box center [514, 309] width 346 height 39
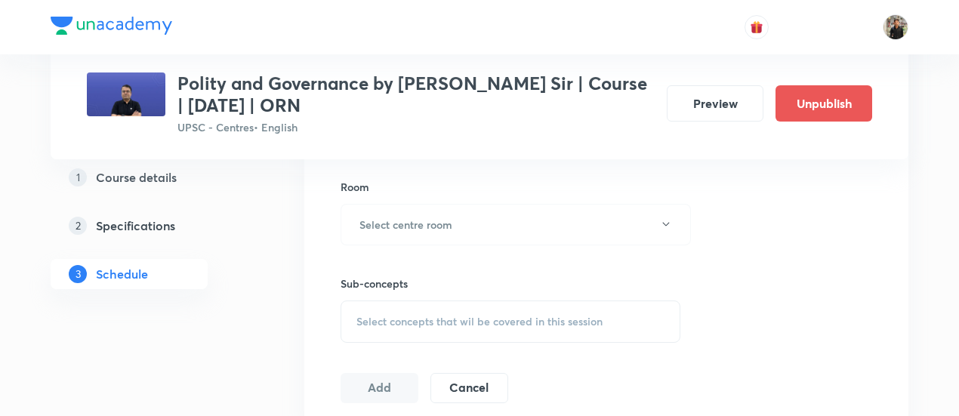
scroll to position [655, 0]
type input "150"
click at [429, 216] on h6 "Select centre room" at bounding box center [406, 221] width 93 height 16
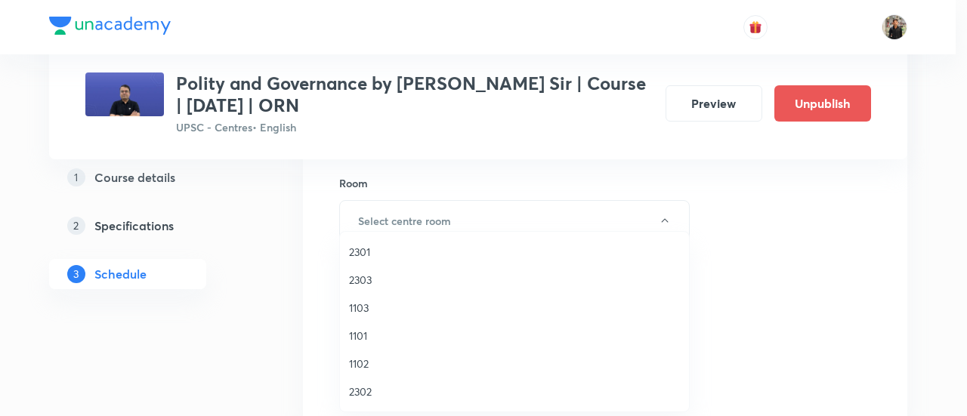
click at [372, 252] on span "2301" at bounding box center [514, 252] width 331 height 16
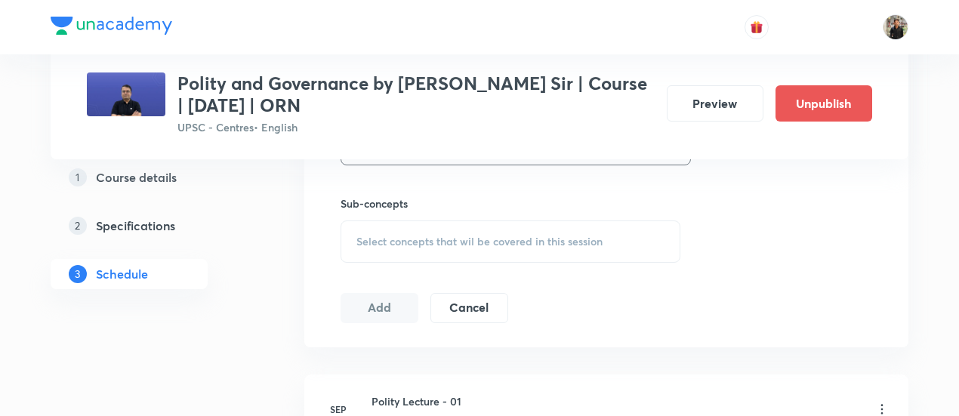
scroll to position [732, 0]
click at [380, 244] on span "Select concepts that wil be covered in this session" at bounding box center [479, 241] width 246 height 12
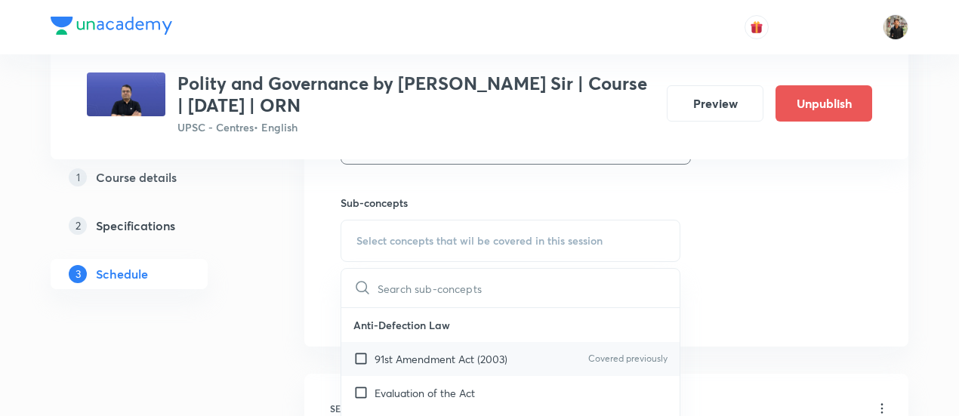
click at [364, 352] on input "checkbox" at bounding box center [363, 359] width 21 height 16
checkbox input "true"
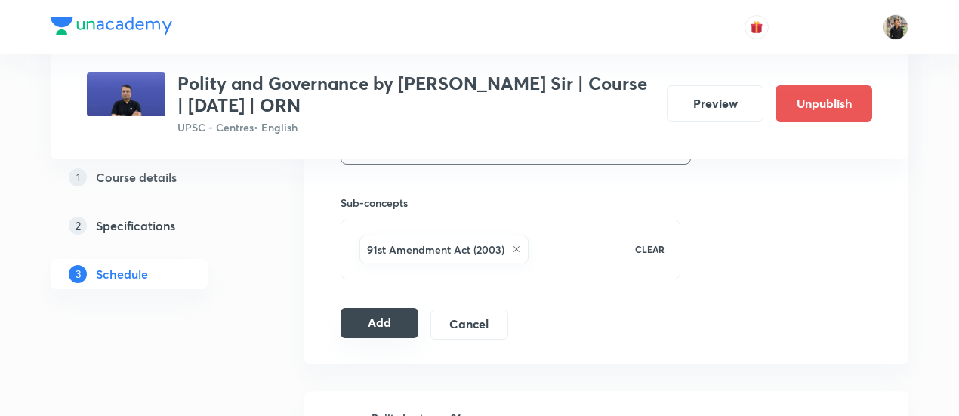
click at [363, 334] on button "Add" at bounding box center [380, 323] width 78 height 30
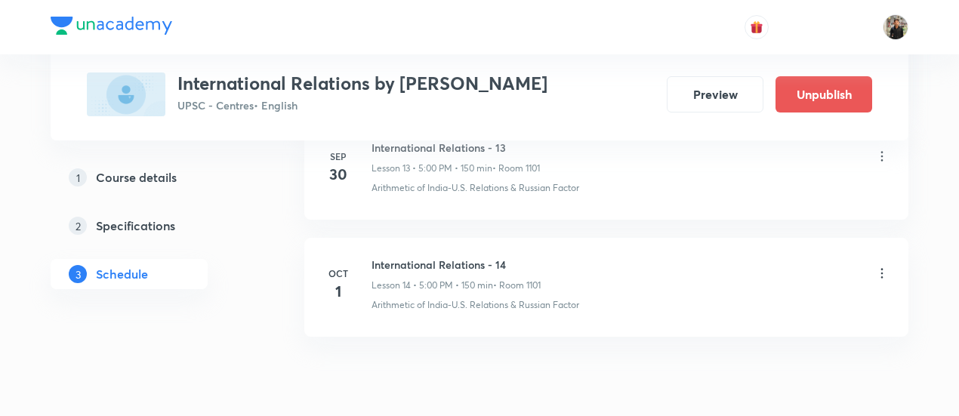
scroll to position [2424, 0]
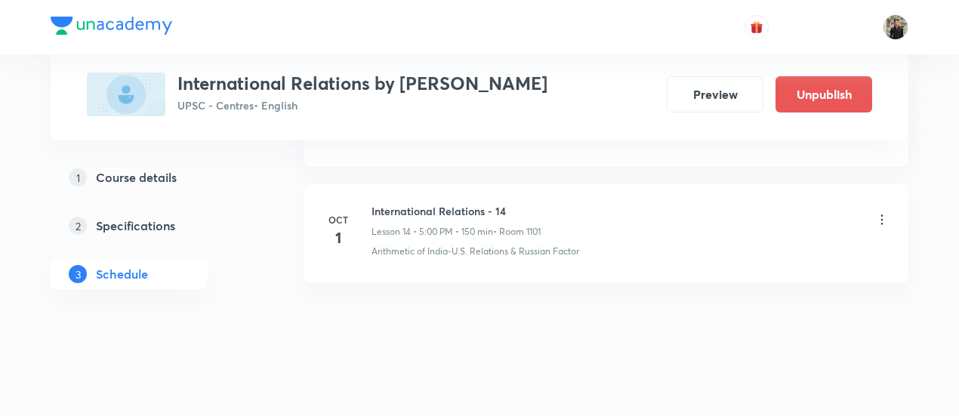
click at [489, 203] on h6 "International Relations - 14" at bounding box center [456, 211] width 169 height 16
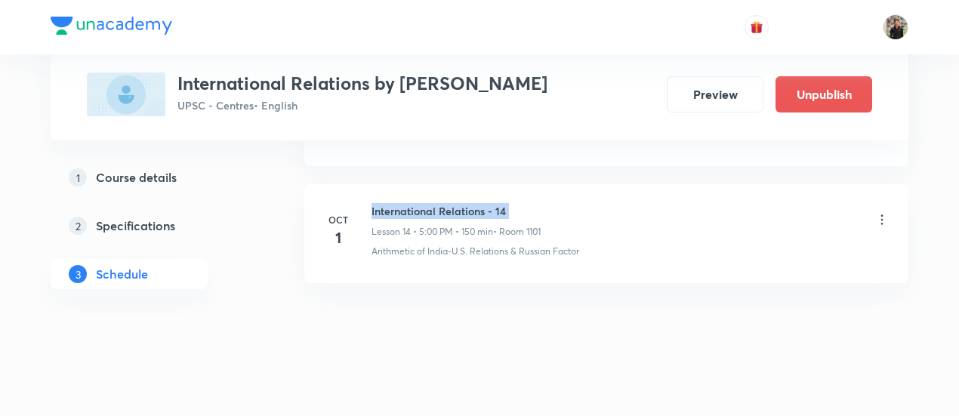
copy h6 "International Relations - 14"
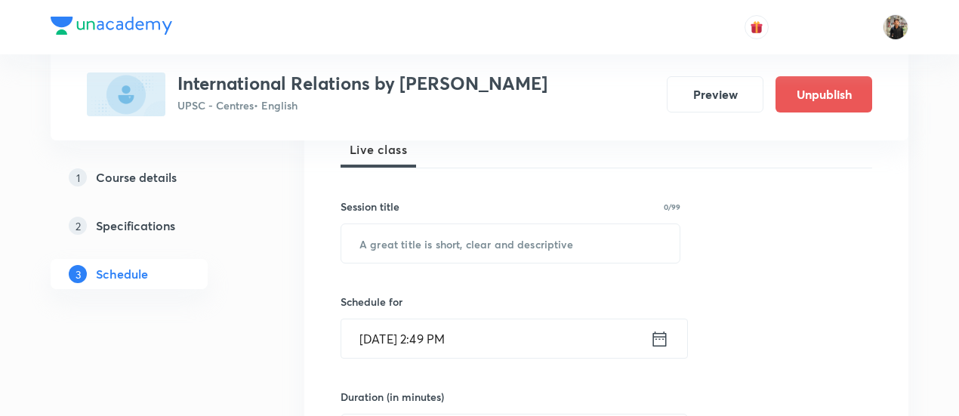
scroll to position [232, 0]
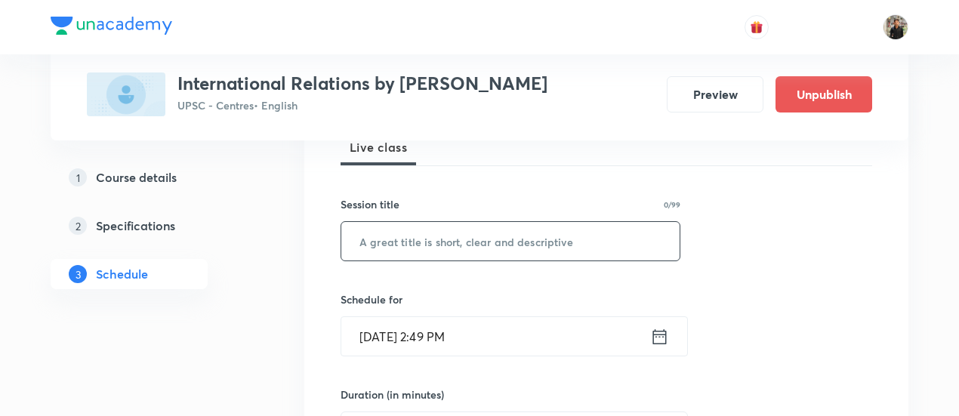
click at [453, 244] on input "text" at bounding box center [510, 241] width 338 height 39
paste input "International Relations - 14"
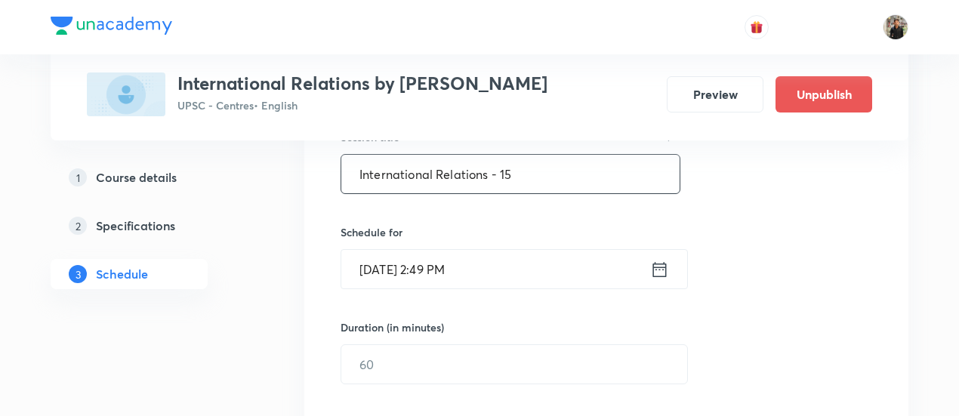
scroll to position [301, 0]
type input "International Relations - 15"
click at [663, 269] on icon at bounding box center [659, 268] width 19 height 21
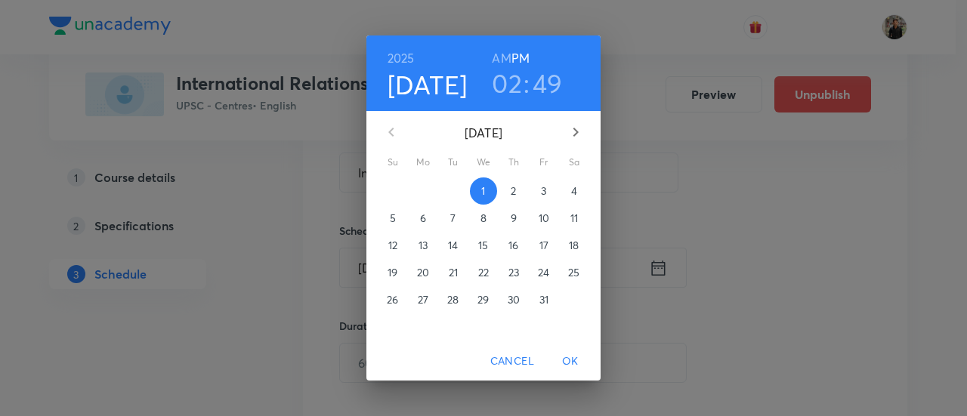
click at [547, 190] on span "3" at bounding box center [543, 191] width 27 height 15
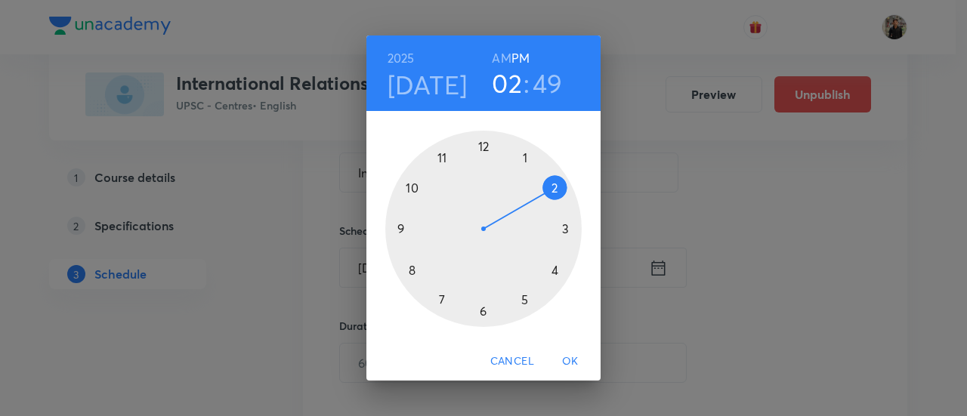
click at [524, 296] on div at bounding box center [483, 229] width 196 height 196
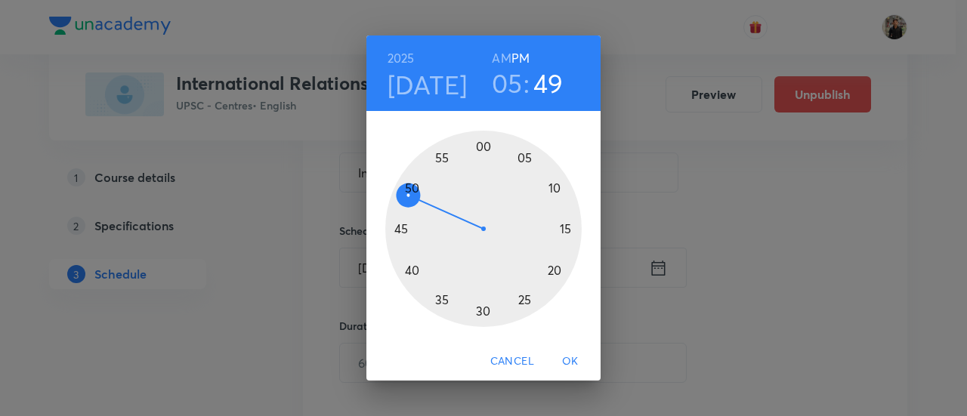
click at [484, 150] on div at bounding box center [483, 229] width 196 height 196
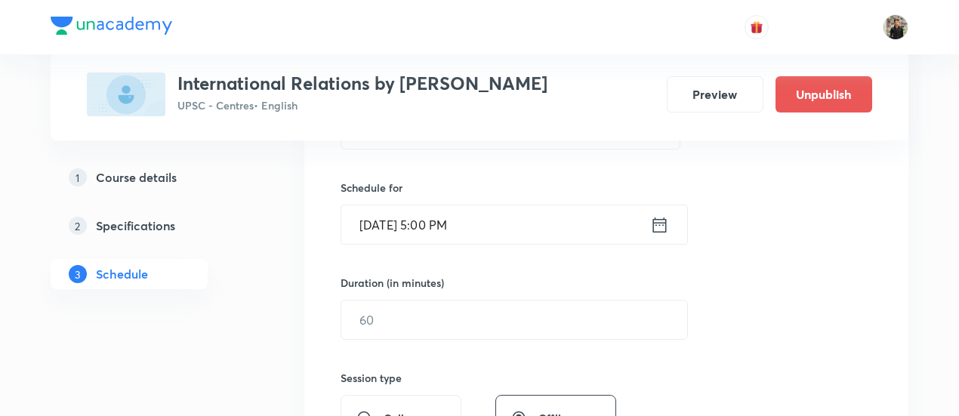
scroll to position [346, 0]
click at [441, 304] on input "text" at bounding box center [514, 317] width 346 height 39
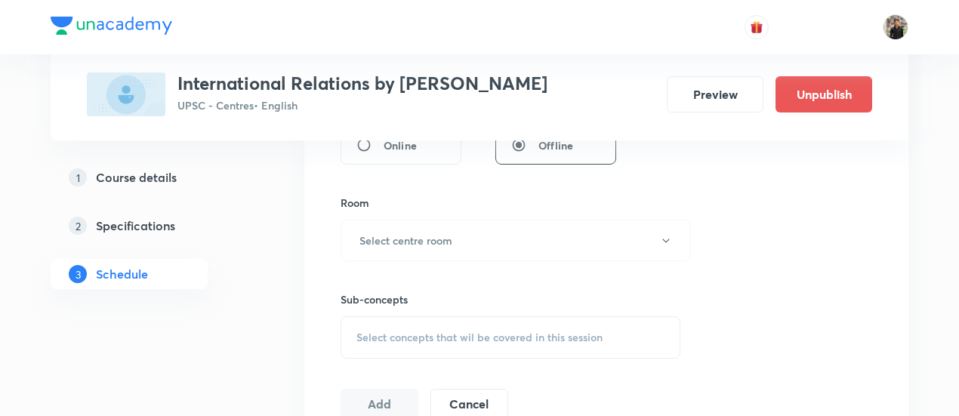
scroll to position [621, 0]
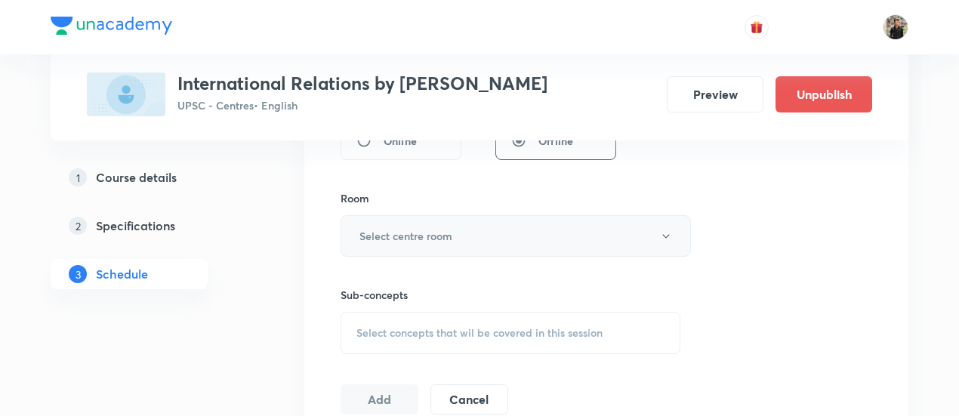
type input "150"
click at [456, 247] on button "Select centre room" at bounding box center [516, 236] width 350 height 42
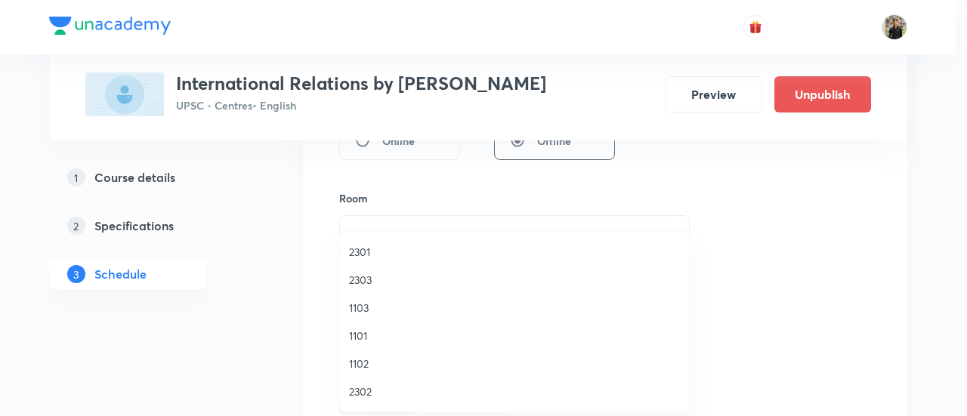
click at [361, 332] on span "1101" at bounding box center [514, 336] width 331 height 16
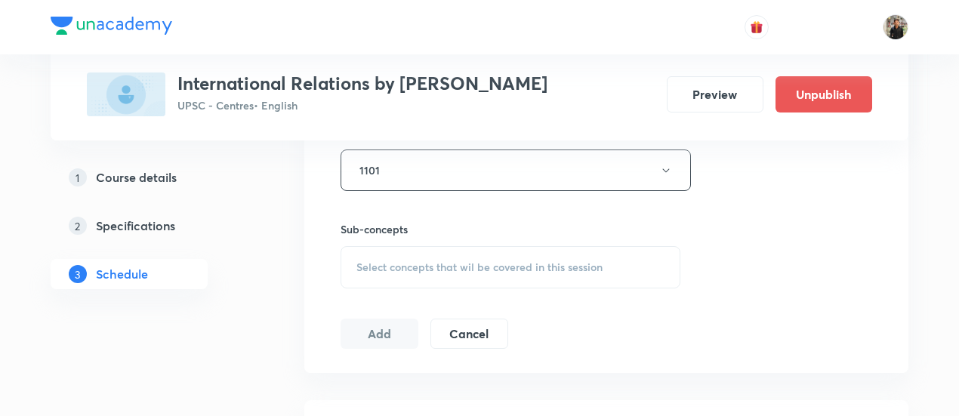
scroll to position [687, 0]
click at [399, 261] on span "Select concepts that wil be covered in this session" at bounding box center [479, 267] width 246 height 12
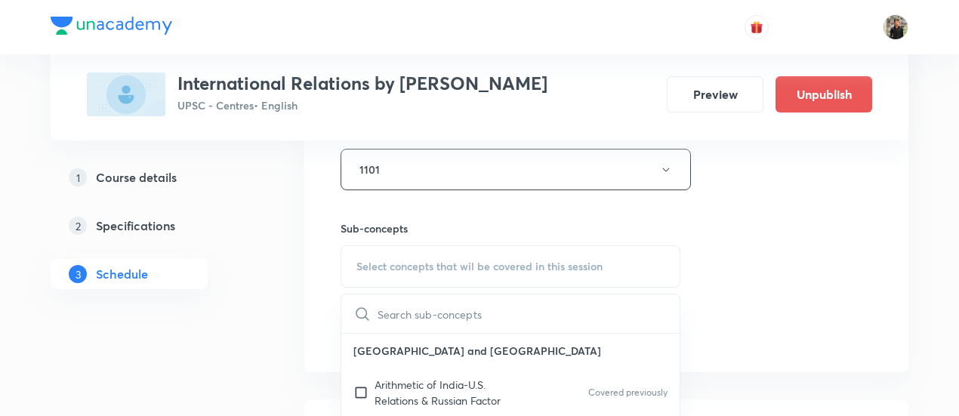
scroll to position [742, 0]
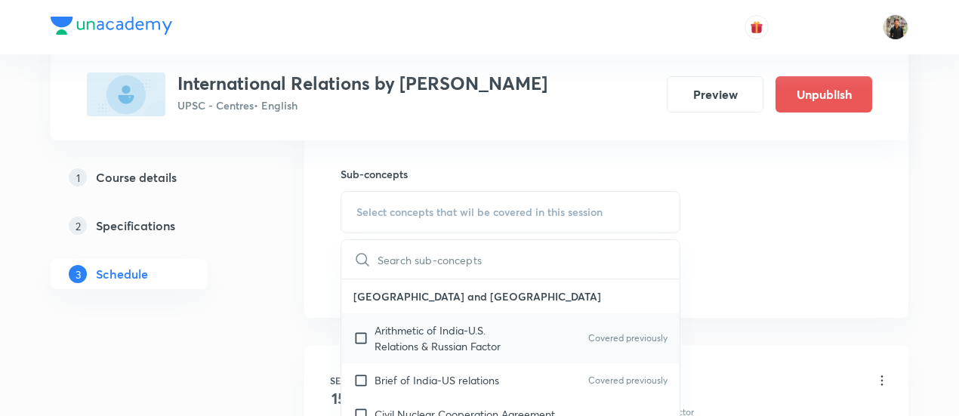
click at [364, 338] on input "checkbox" at bounding box center [363, 339] width 21 height 32
checkbox input "true"
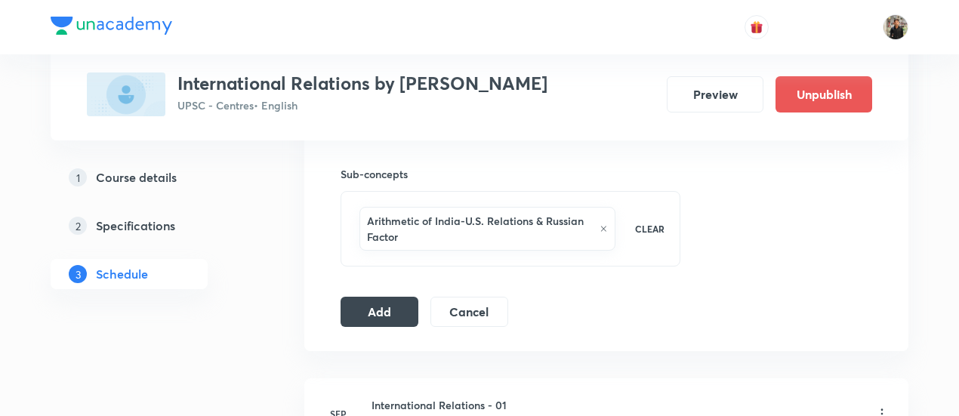
click at [390, 310] on button "Add" at bounding box center [380, 310] width 78 height 30
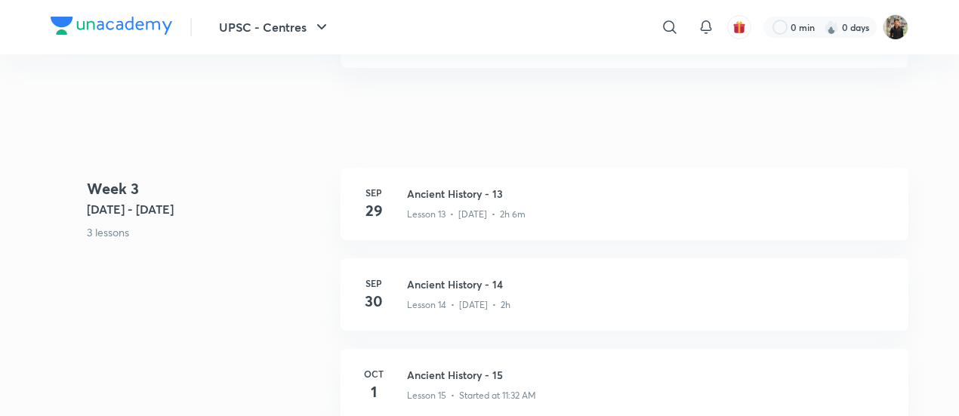
scroll to position [1797, 0]
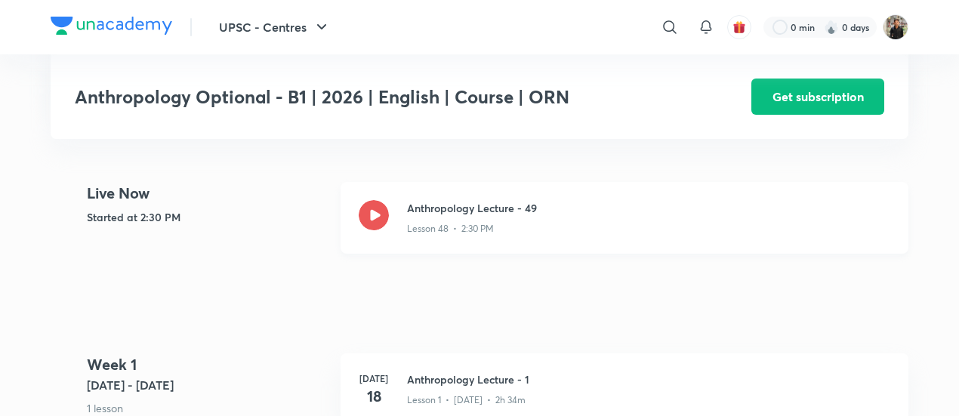
click at [376, 200] on icon at bounding box center [374, 215] width 30 height 30
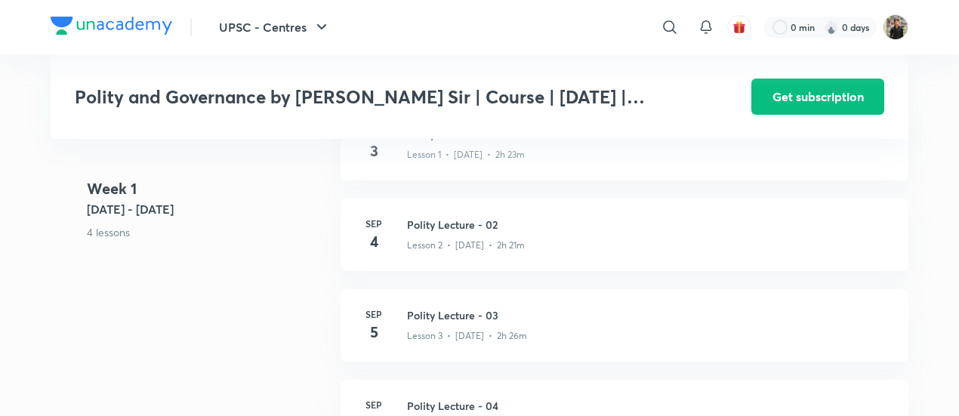
scroll to position [433, 0]
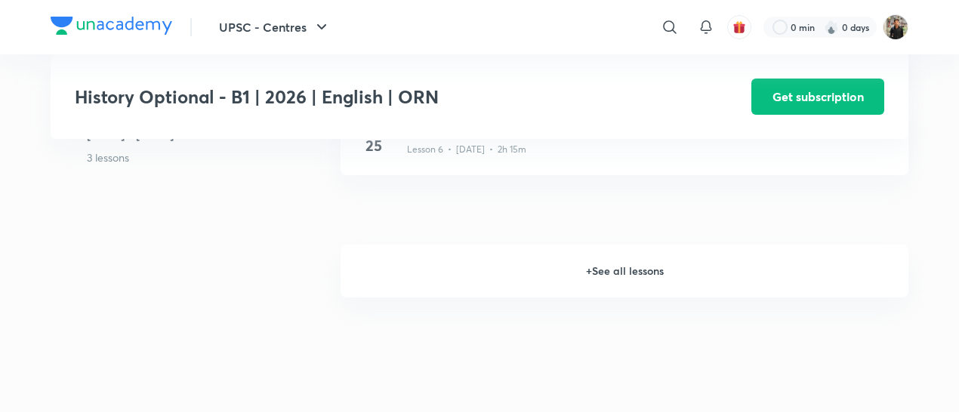
scroll to position [1205, 0]
click at [616, 276] on h6 "+ See all lessons" at bounding box center [625, 271] width 568 height 53
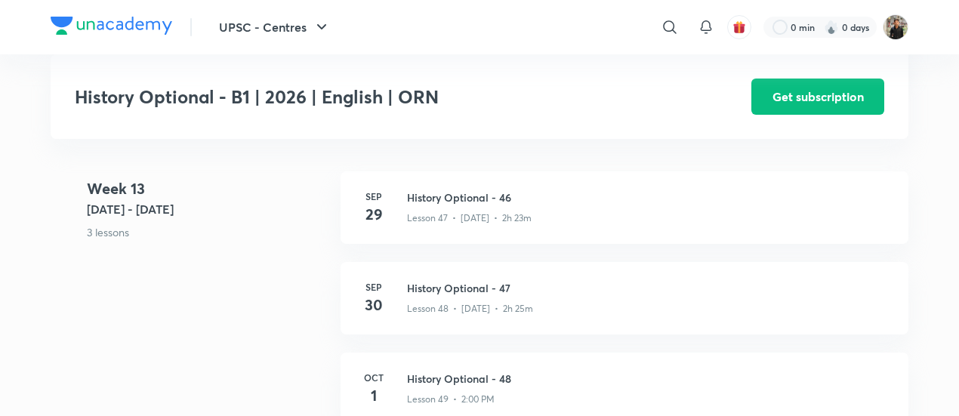
scroll to position [5717, 0]
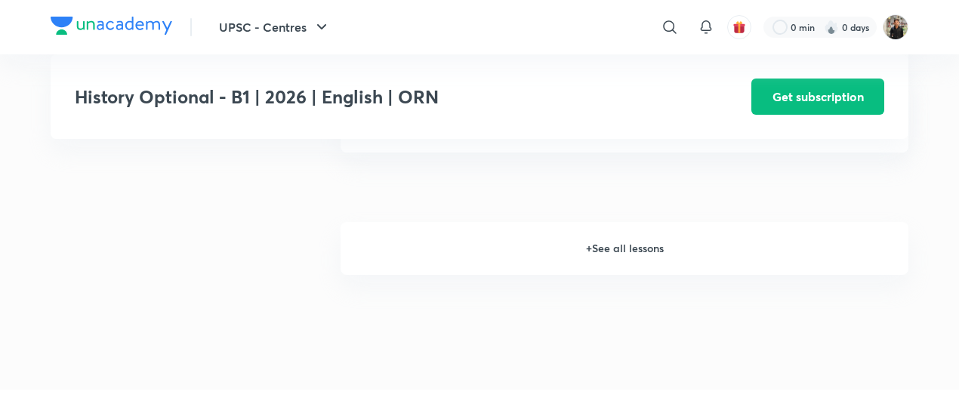
scroll to position [1159, 0]
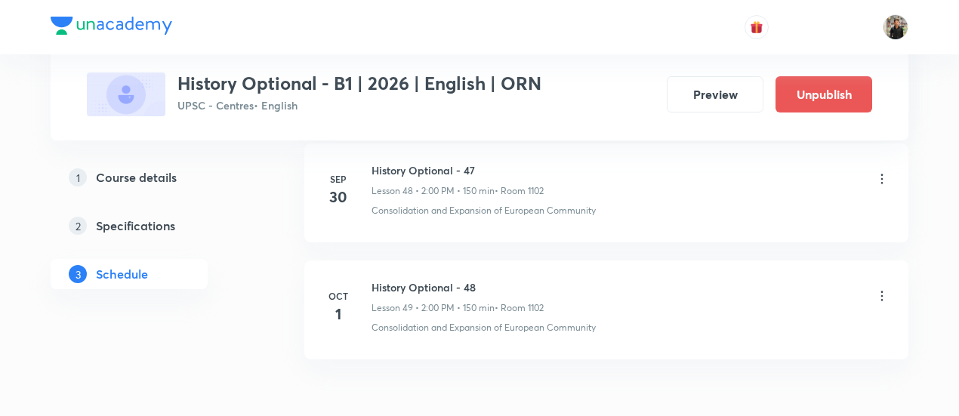
scroll to position [6504, 0]
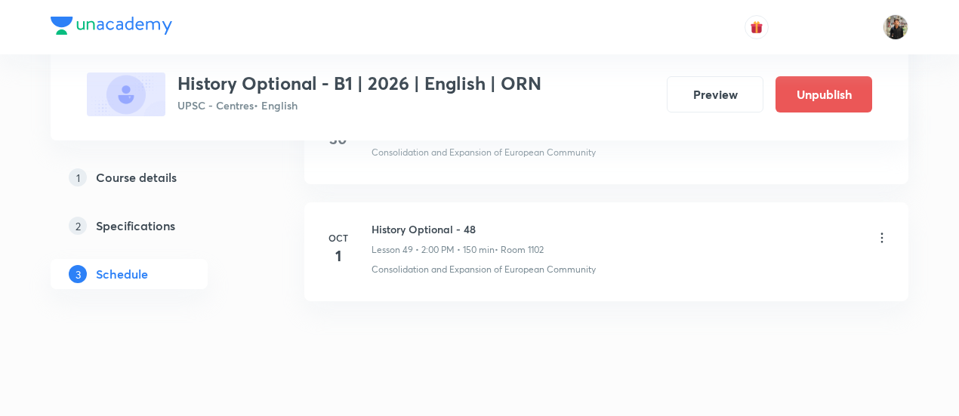
click at [880, 230] on icon at bounding box center [882, 237] width 15 height 15
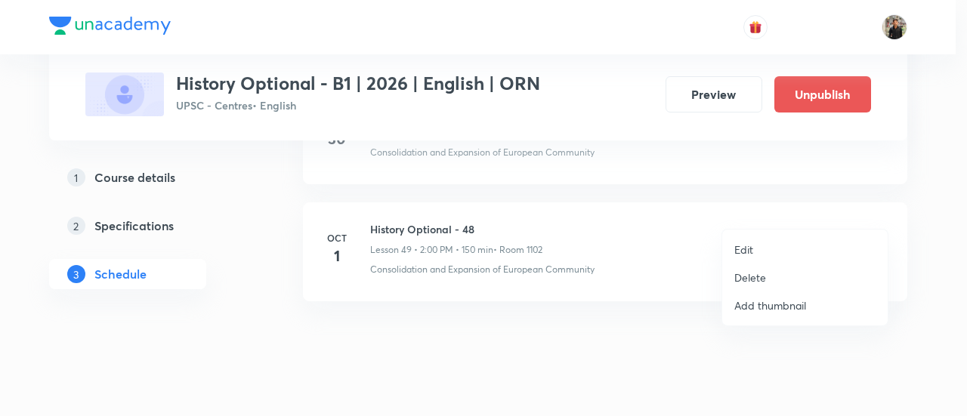
click at [753, 279] on p "Delete" at bounding box center [750, 278] width 32 height 16
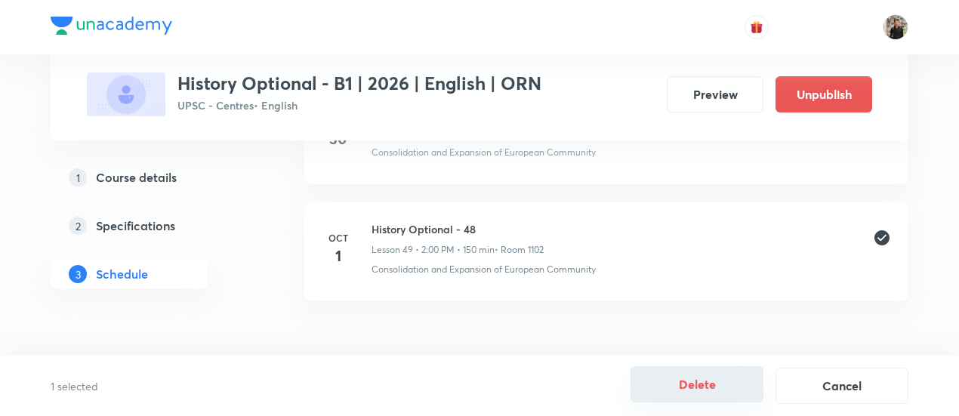
click at [721, 381] on button "Delete" at bounding box center [697, 384] width 133 height 36
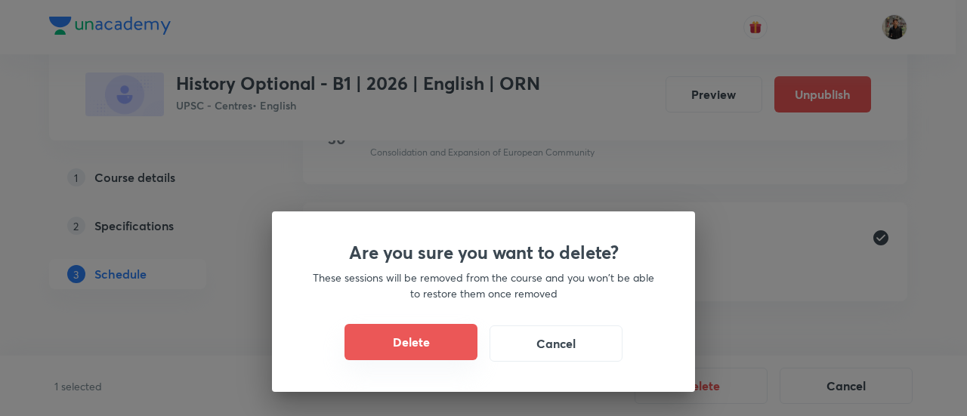
click at [447, 342] on button "Delete" at bounding box center [410, 342] width 133 height 36
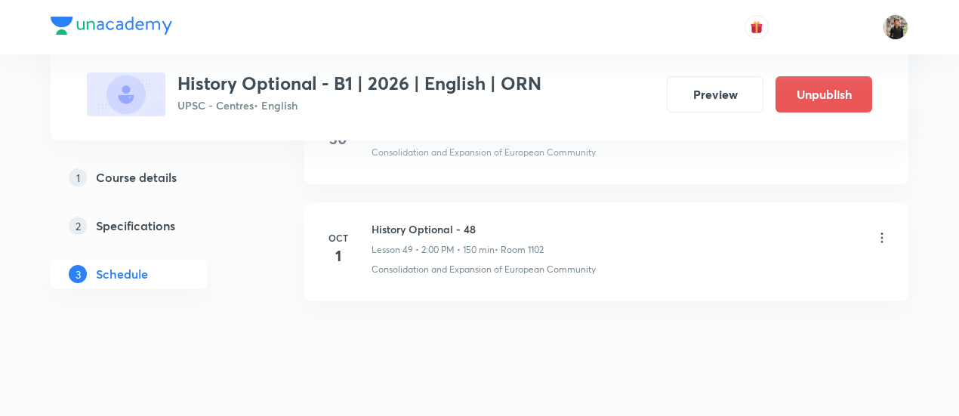
scroll to position [6387, 0]
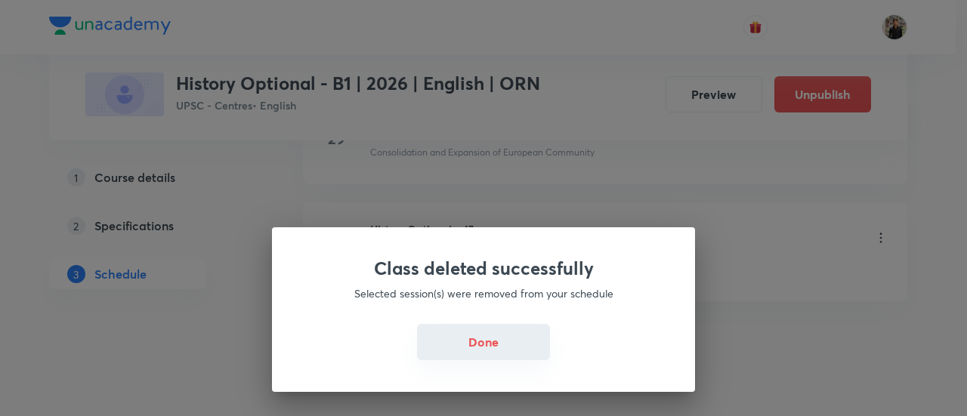
click at [476, 344] on button "Done" at bounding box center [483, 342] width 133 height 36
